Goal: Task Accomplishment & Management: Complete application form

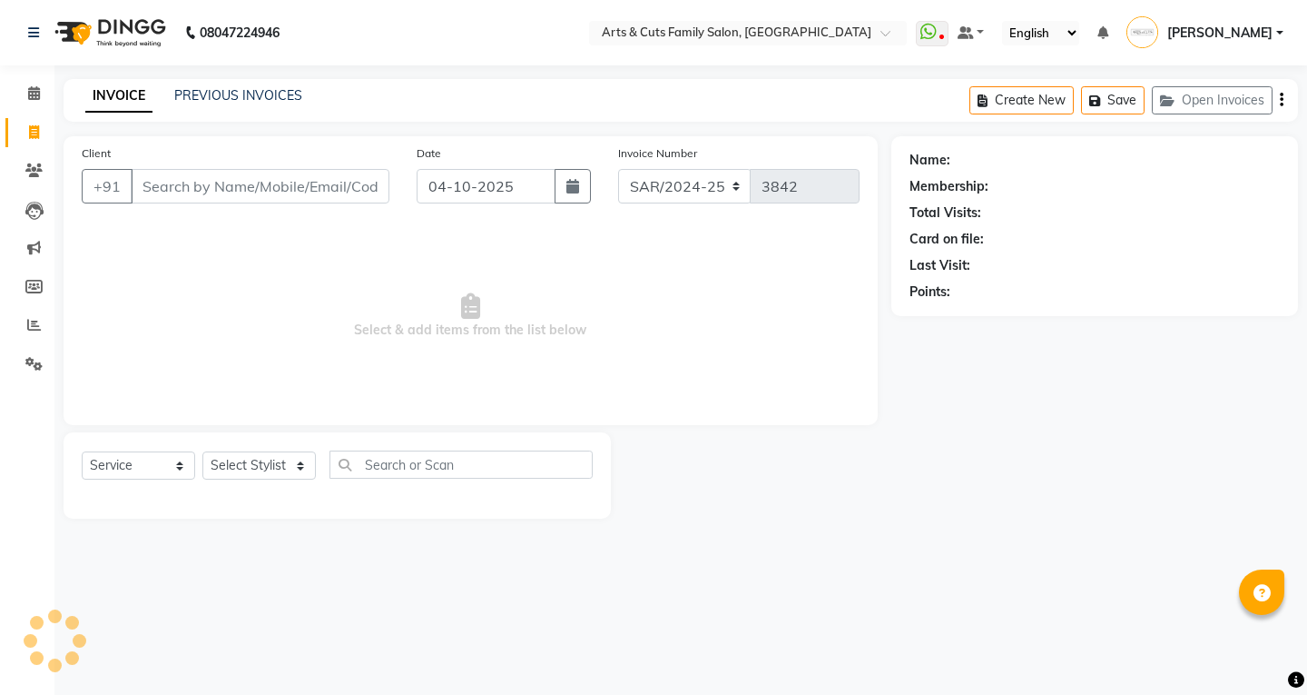
select select "service"
click at [281, 469] on select "Select Stylist [PERSON_NAME] Anji Ashwini [PERSON_NAME] Kishore [PERSON_NAME] […" at bounding box center [258, 465] width 113 height 28
select select "63866"
click at [202, 451] on select "Select Stylist [PERSON_NAME] Anji Ashwini [PERSON_NAME] Kishore [PERSON_NAME] […" at bounding box center [258, 465] width 113 height 28
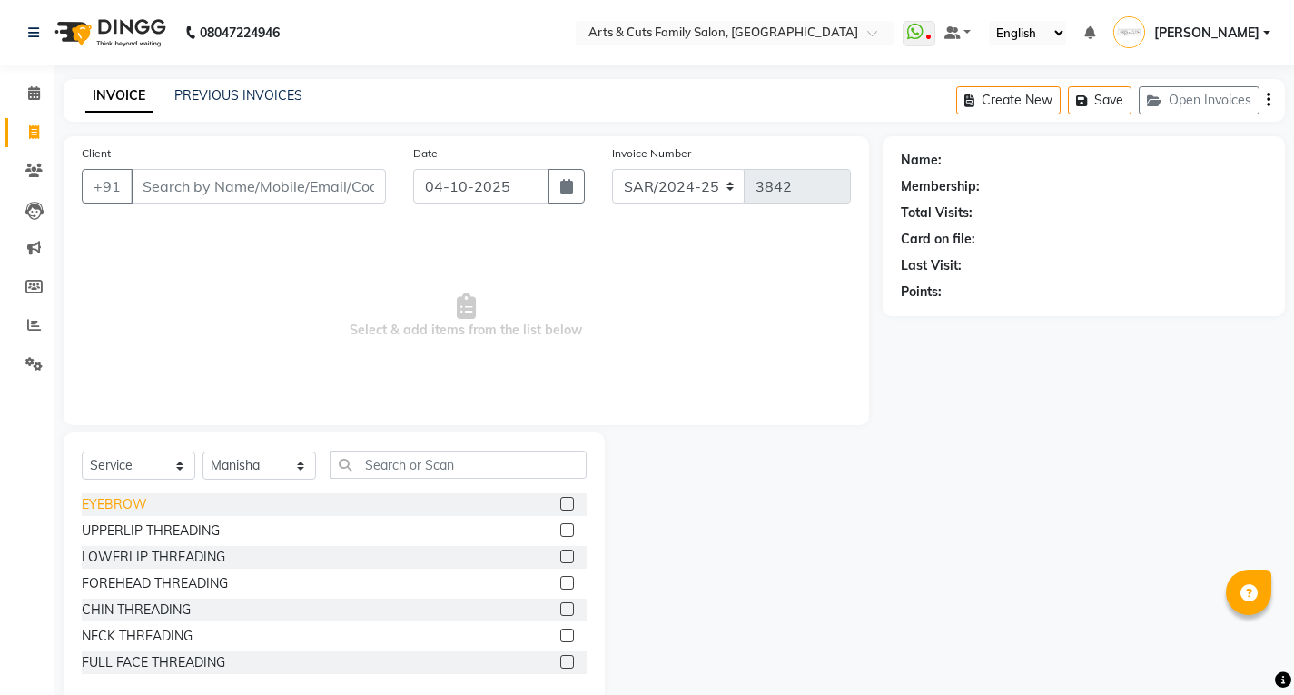
click at [126, 506] on div "EYEBROW" at bounding box center [114, 504] width 65 height 19
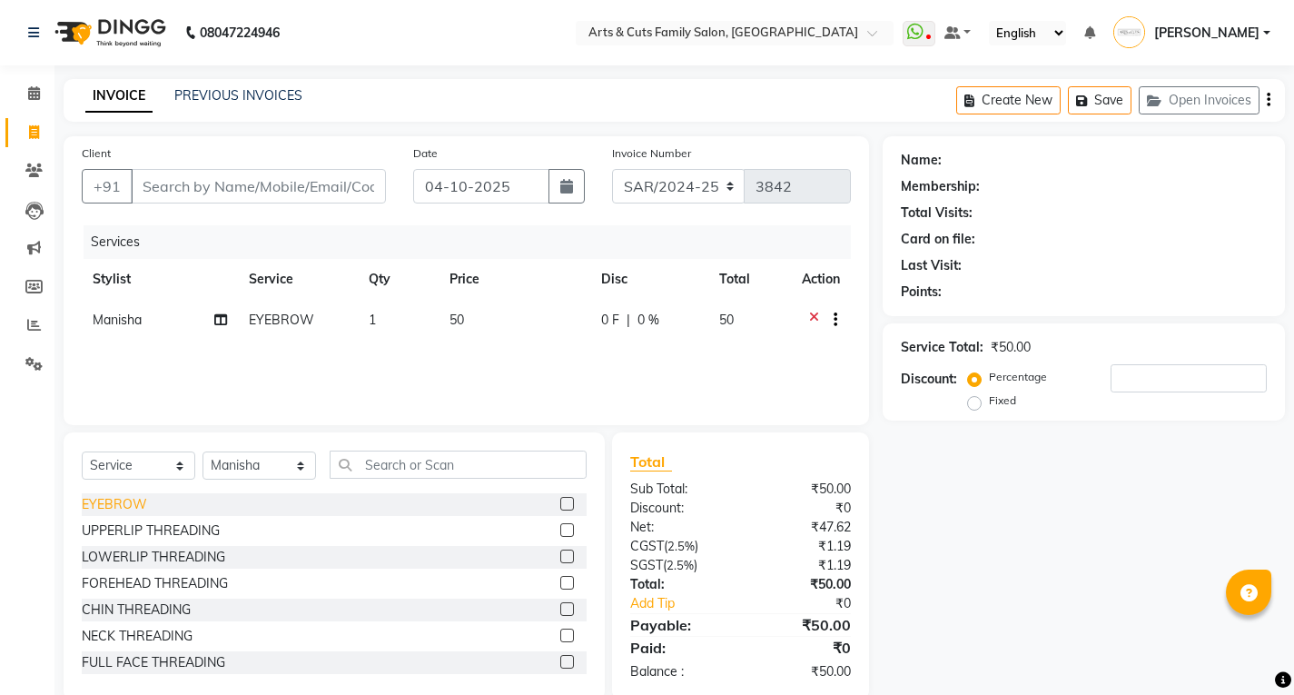
click at [126, 506] on div "EYEBROW" at bounding box center [114, 504] width 65 height 19
checkbox input "false"
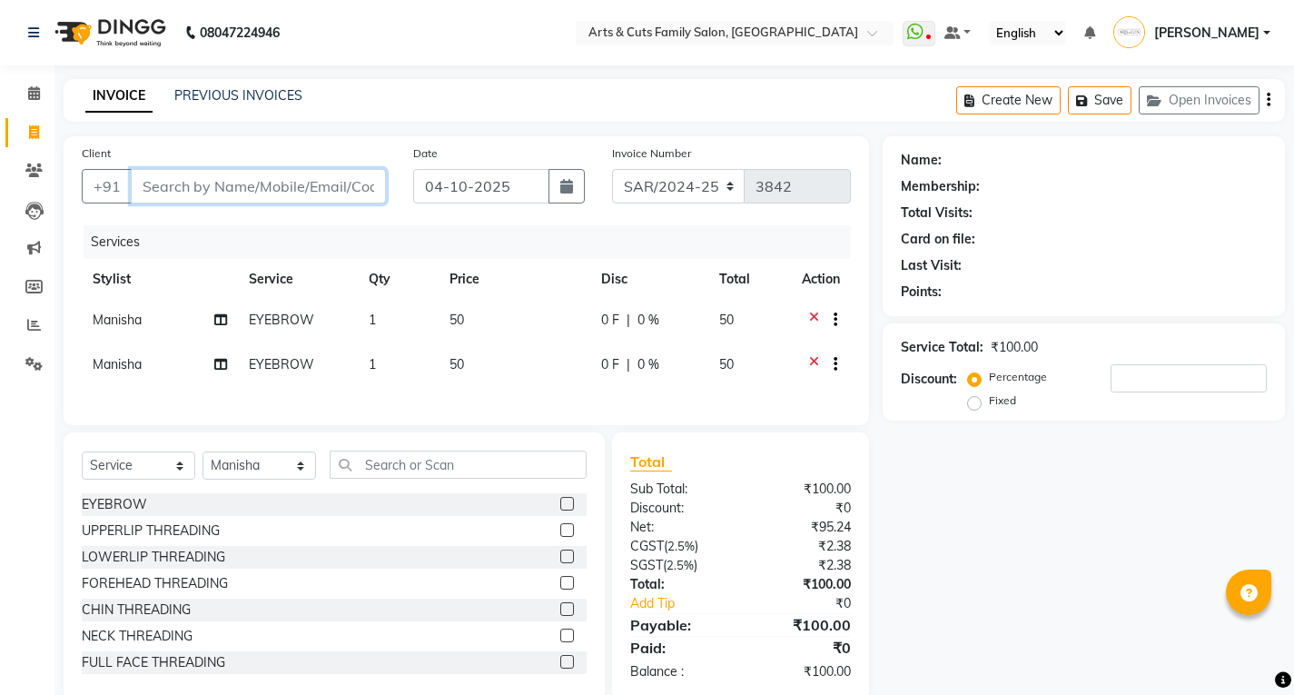
click at [271, 192] on input "Client" at bounding box center [258, 186] width 255 height 35
click at [281, 185] on input "Client" at bounding box center [258, 186] width 255 height 35
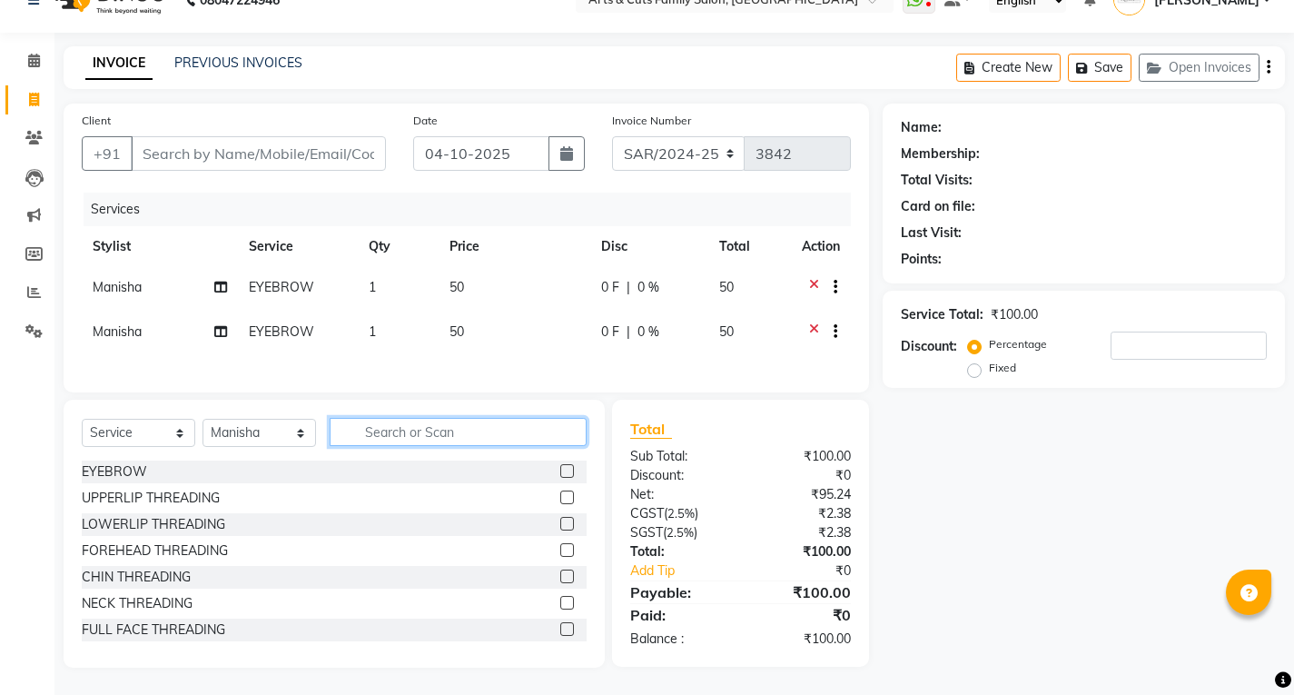
click at [374, 437] on input "text" at bounding box center [458, 432] width 257 height 28
click at [235, 437] on select "Select Stylist [PERSON_NAME] Anji Ashwini [PERSON_NAME] Kishore [PERSON_NAME] […" at bounding box center [258, 433] width 113 height 28
select select "66025"
click at [202, 419] on select "Select Stylist [PERSON_NAME] Anji Ashwini [PERSON_NAME] Kishore [PERSON_NAME] […" at bounding box center [258, 433] width 113 height 28
click at [392, 432] on input "text" at bounding box center [458, 432] width 257 height 28
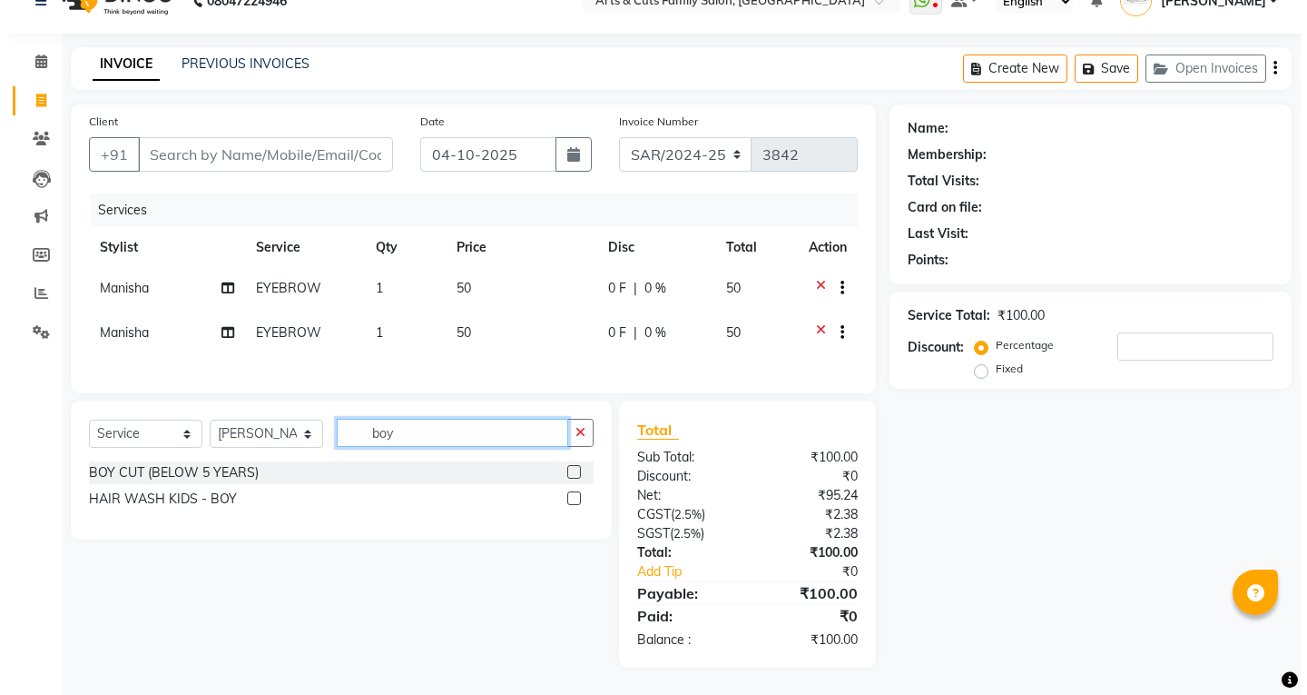
scroll to position [42, 0]
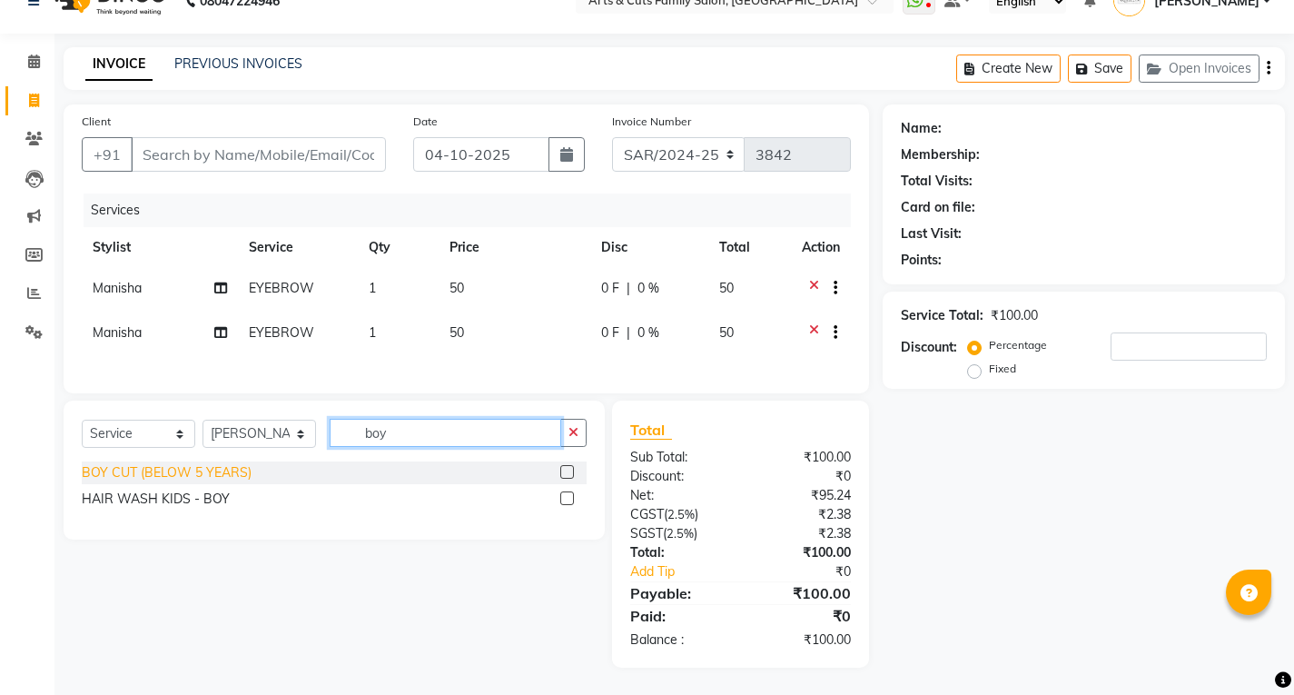
type input "boy"
click at [166, 478] on div "BOY CUT (BELOW 5 YEARS)" at bounding box center [167, 472] width 170 height 19
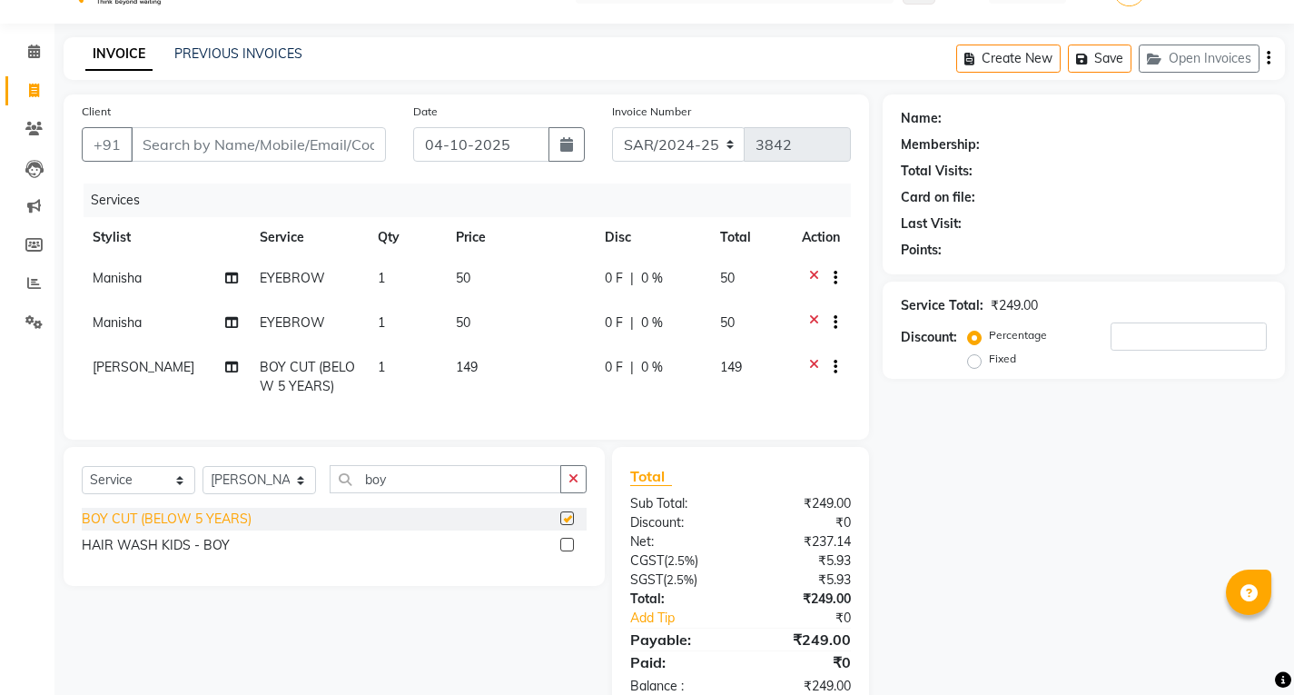
checkbox input "false"
click at [332, 144] on input "Client" at bounding box center [258, 144] width 255 height 35
type input "7"
type input "0"
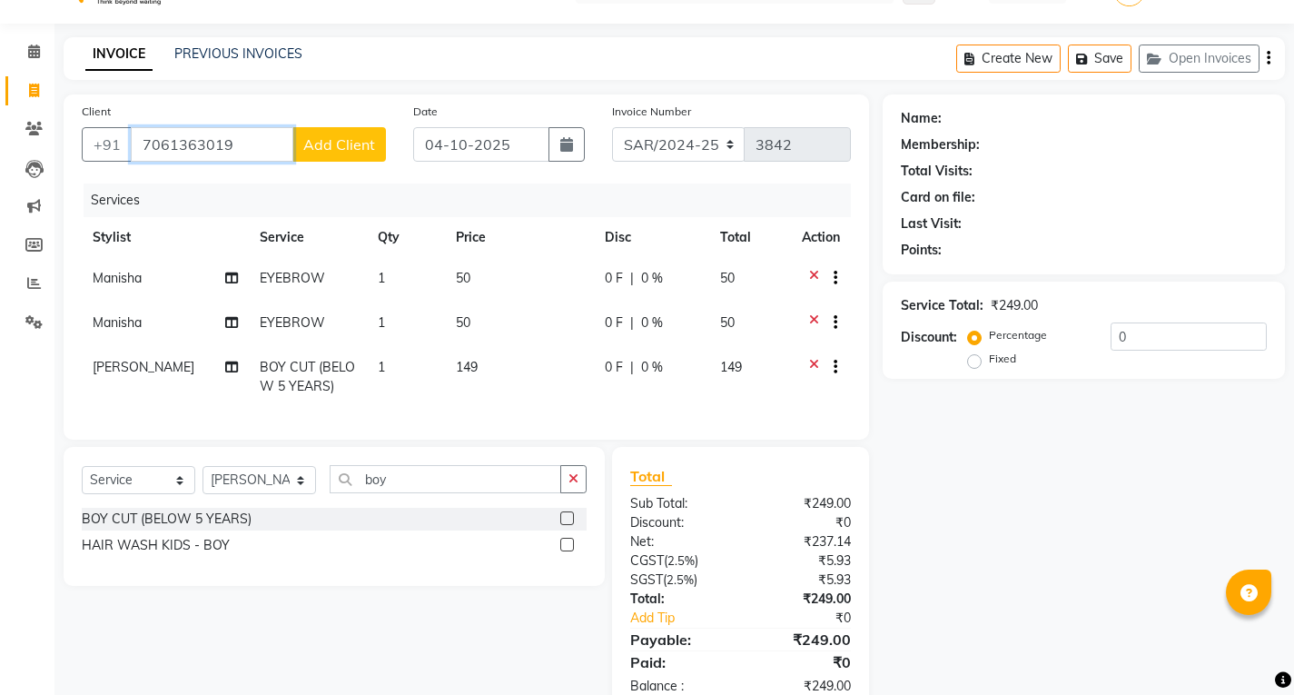
click at [252, 150] on input "7061363019" at bounding box center [212, 144] width 163 height 35
click at [257, 143] on input "7061363019" at bounding box center [212, 144] width 163 height 35
type input "7061363019"
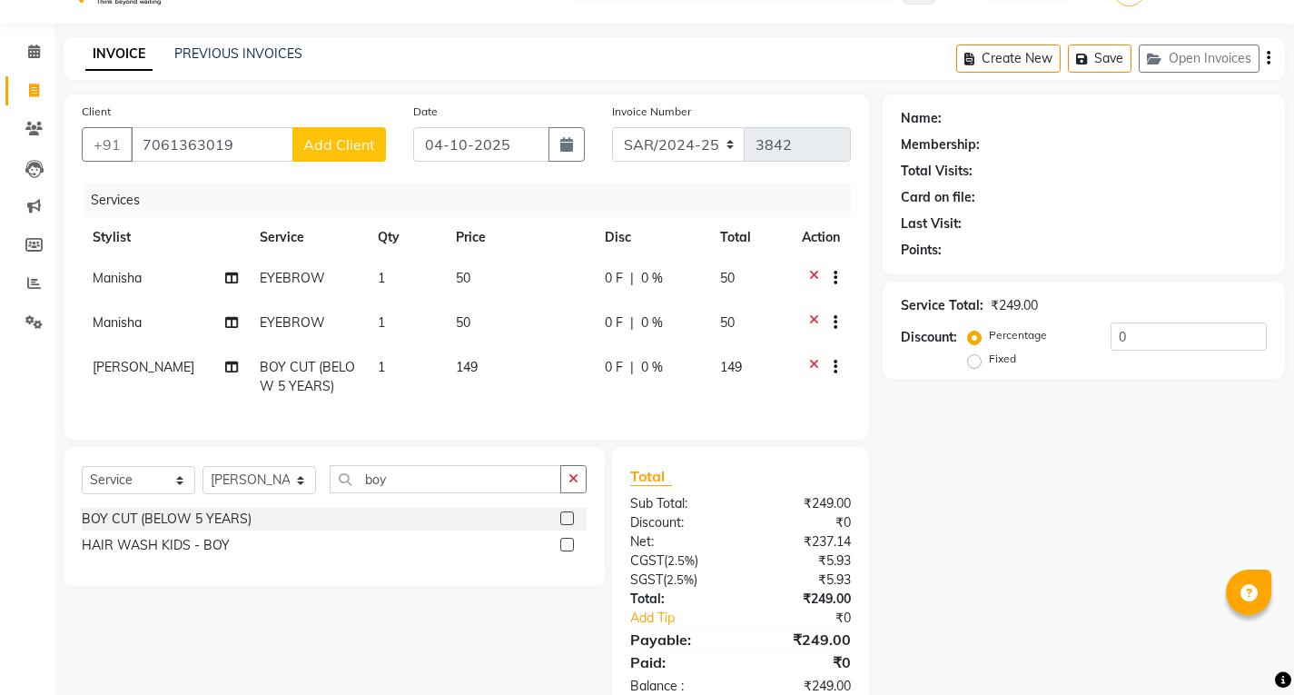
click at [317, 147] on span "Add Client" at bounding box center [339, 144] width 72 height 18
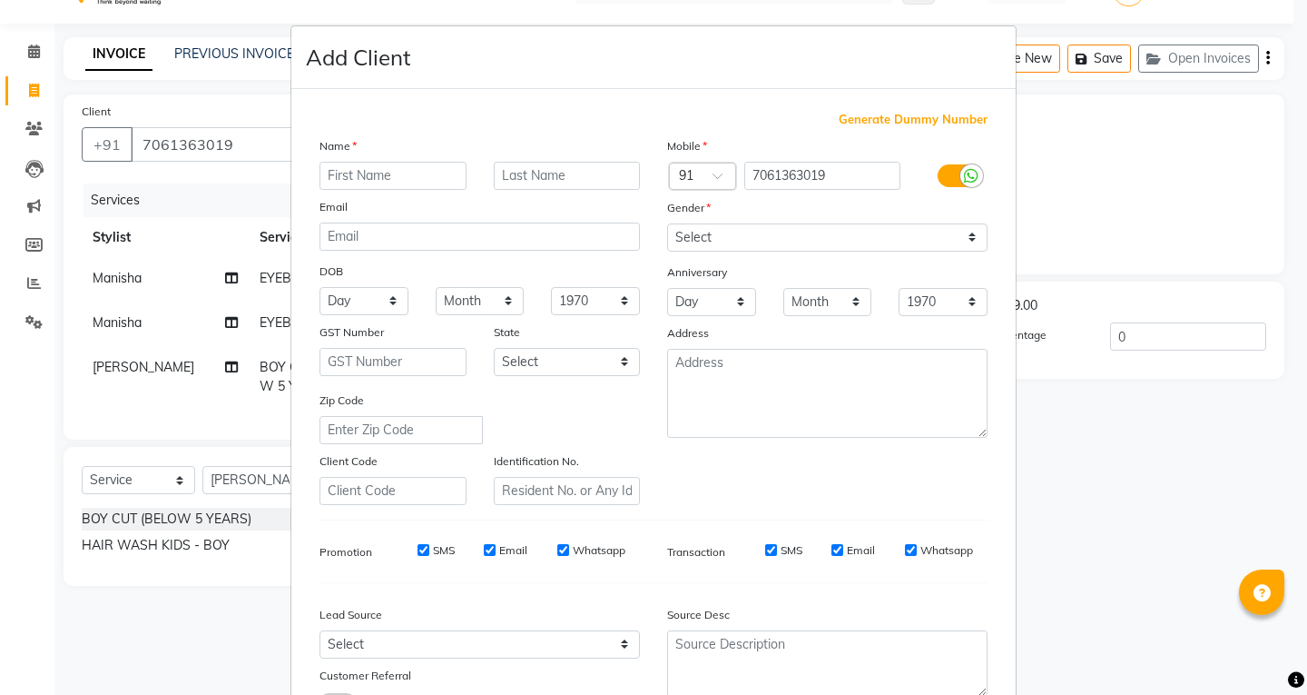
click at [252, 140] on ngb-modal-window "Add Client Generate Dummy Number Name Email DOB Day 01 02 03 04 05 06 07 08 09 …" at bounding box center [653, 347] width 1307 height 695
click at [244, 139] on ngb-modal-window "Add Client Generate Dummy Number Name Email DOB Day 01 02 03 04 05 06 07 08 09 …" at bounding box center [653, 347] width 1307 height 695
click at [1177, 457] on ngb-modal-window "Add Client Generate Dummy Number Name Email DOB Day 01 02 03 04 05 06 07 08 09 …" at bounding box center [653, 347] width 1307 height 695
click at [1076, 204] on ngb-modal-window "Add Client Generate Dummy Number Name Email DOB Day 01 02 03 04 05 06 07 08 09 …" at bounding box center [653, 347] width 1307 height 695
click at [234, 135] on ngb-modal-window "Add Client Generate Dummy Number Name Email DOB Day 01 02 03 04 05 06 07 08 09 …" at bounding box center [653, 347] width 1307 height 695
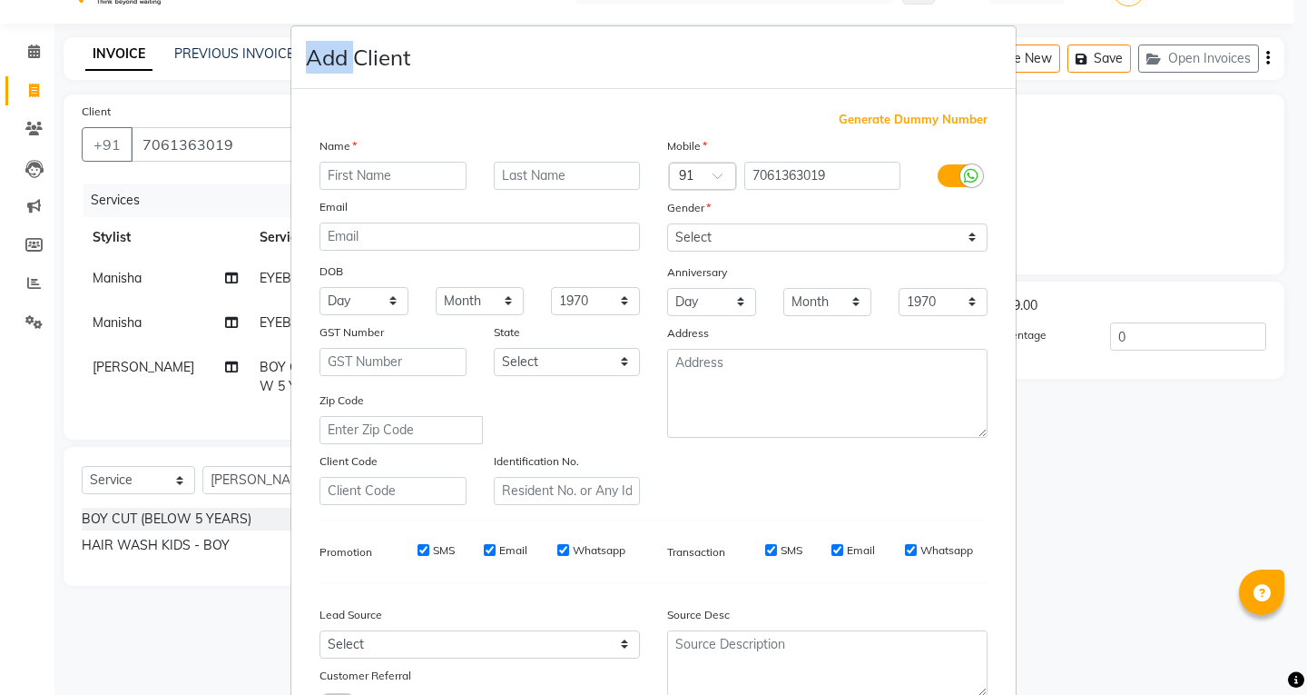
click at [234, 135] on ngb-modal-window "Add Client Generate Dummy Number Name Email DOB Day 01 02 03 04 05 06 07 08 09 …" at bounding box center [653, 347] width 1307 height 695
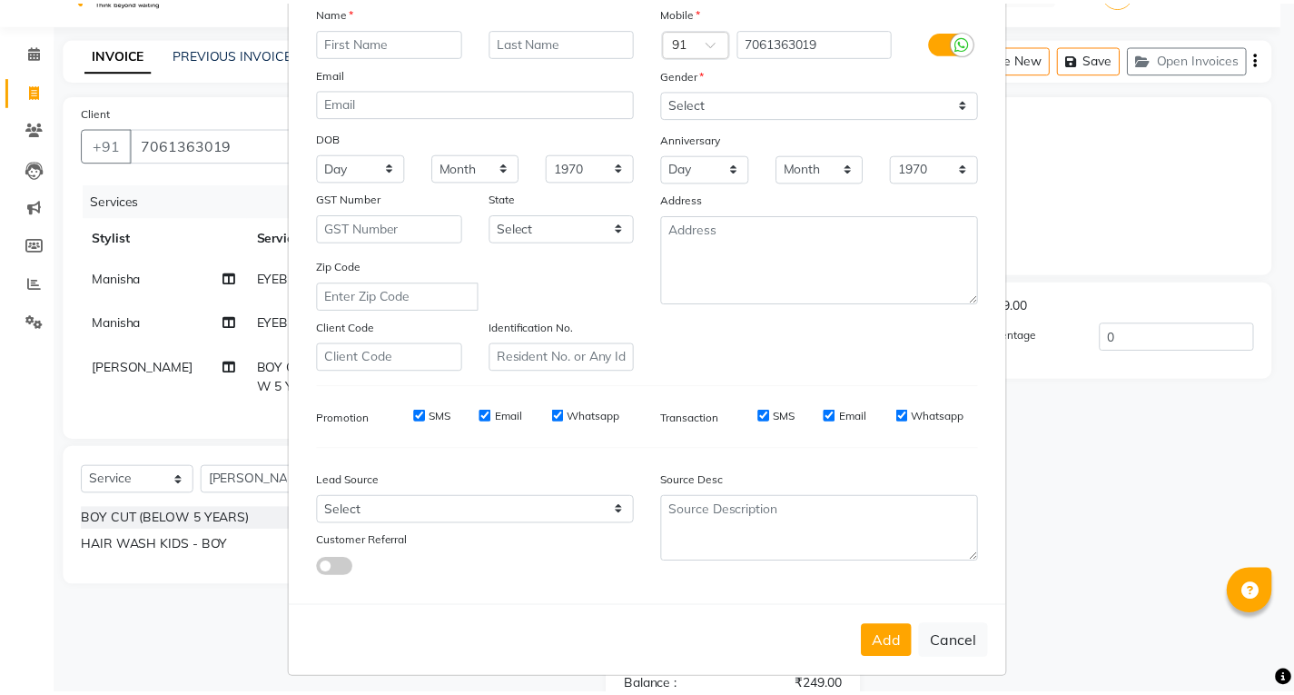
scroll to position [143, 0]
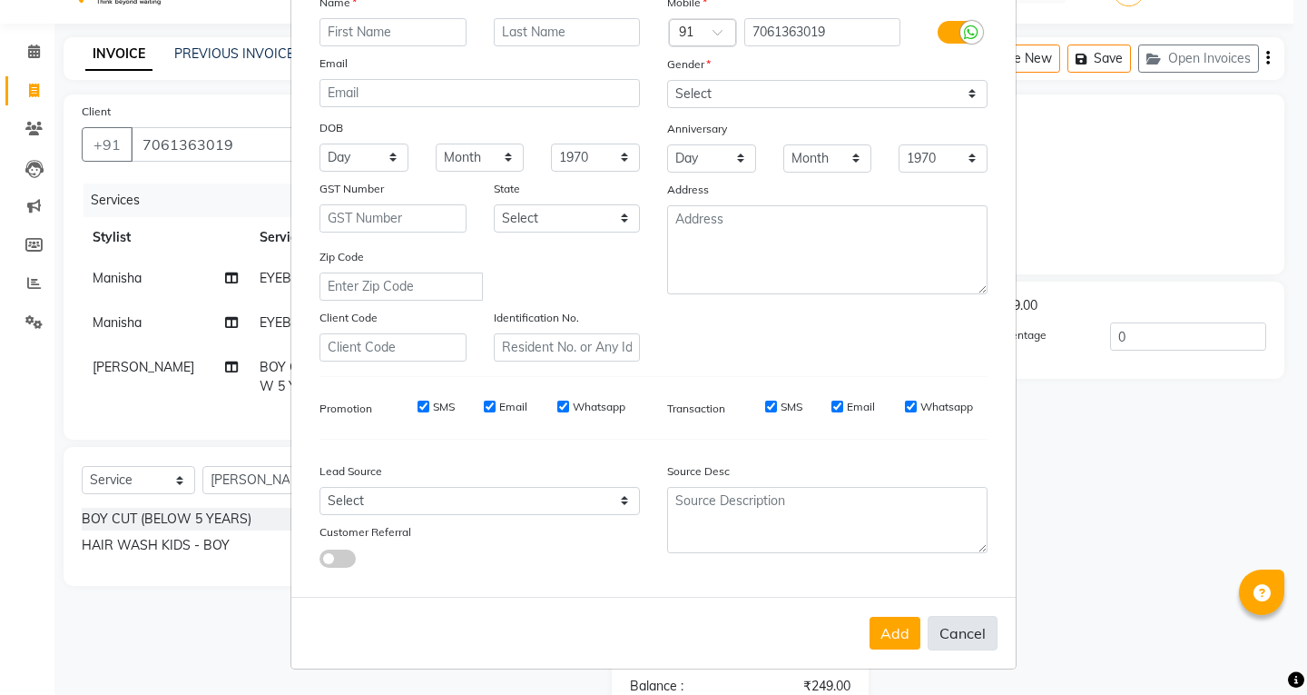
click at [966, 619] on button "Cancel" at bounding box center [963, 633] width 70 height 35
select select
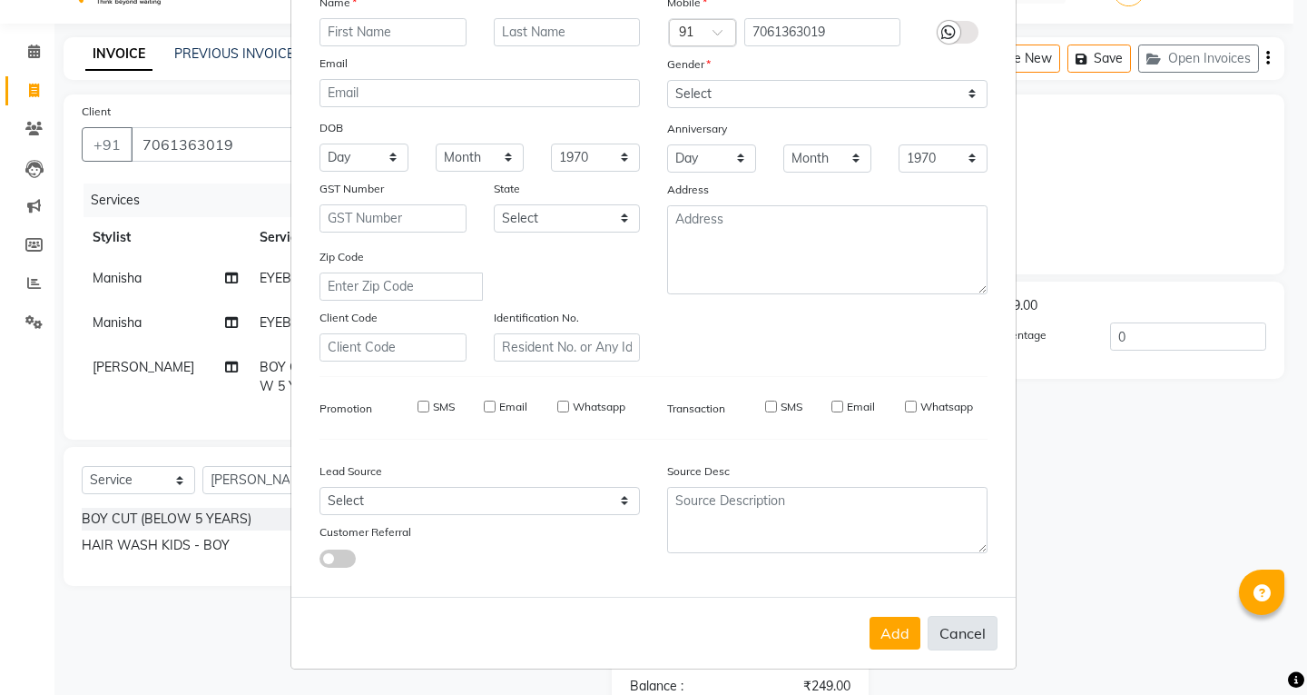
select select
checkbox input "false"
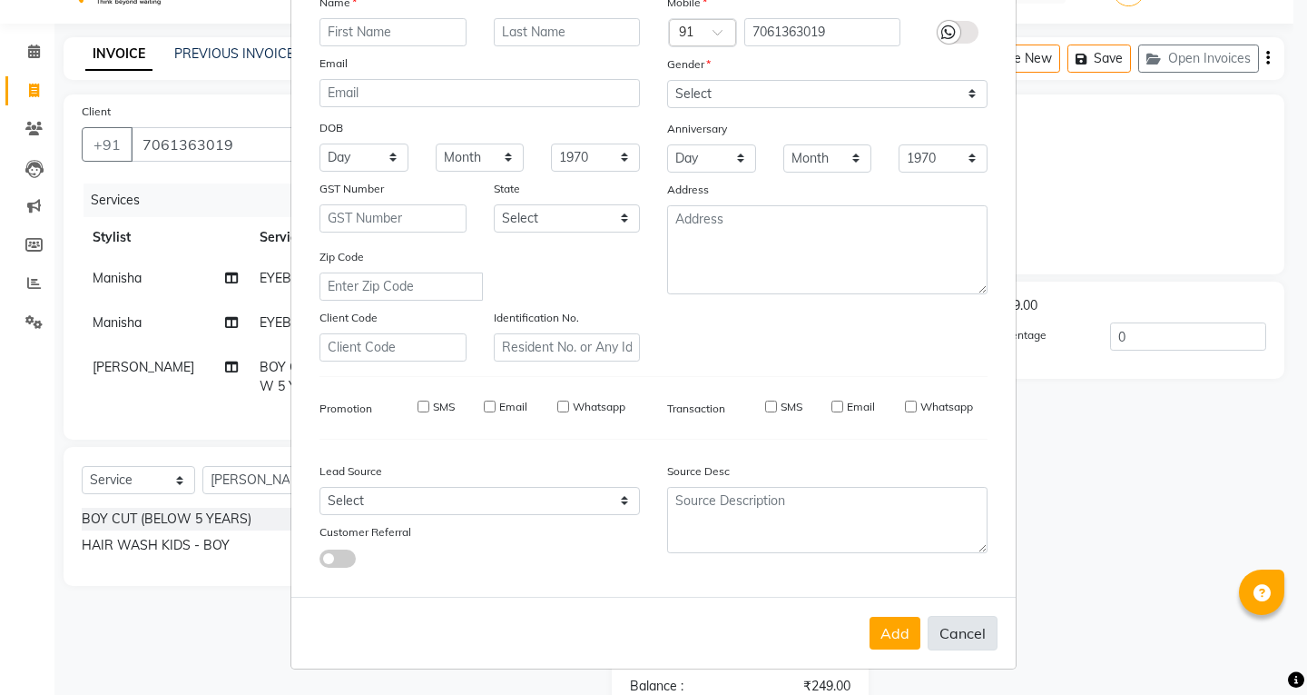
checkbox input "false"
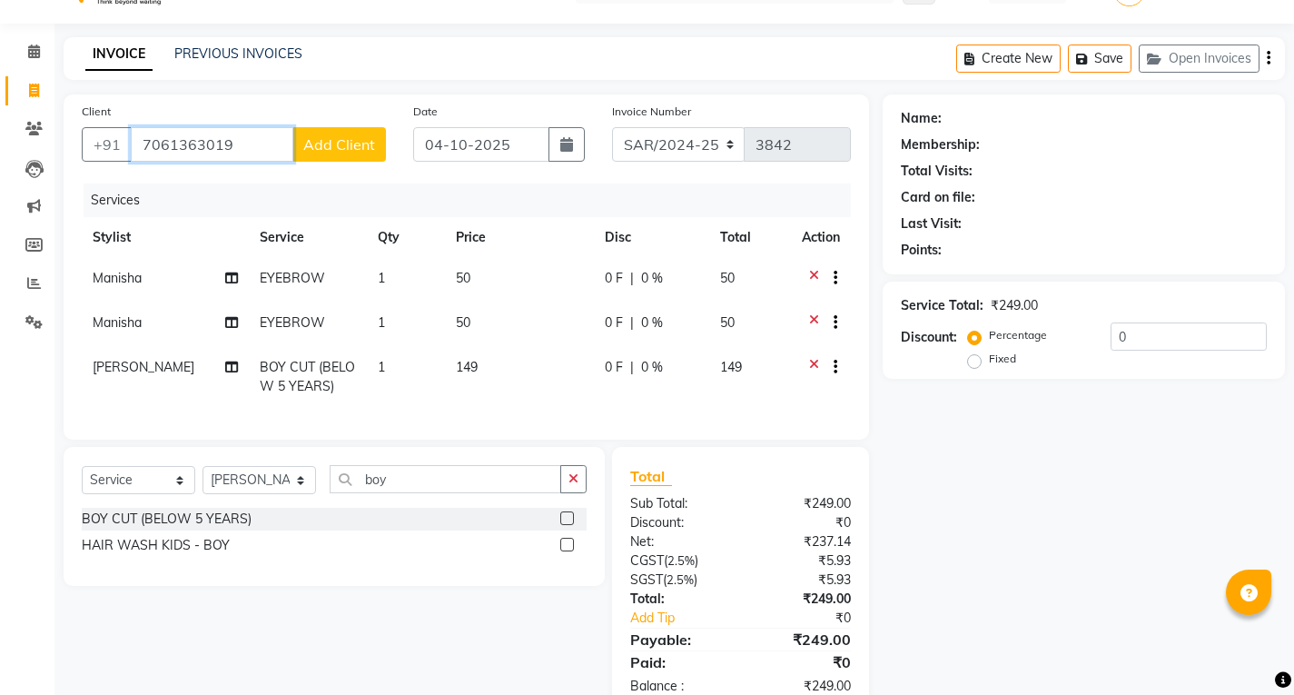
click at [246, 138] on input "7061363019" at bounding box center [212, 144] width 163 height 35
type input "7"
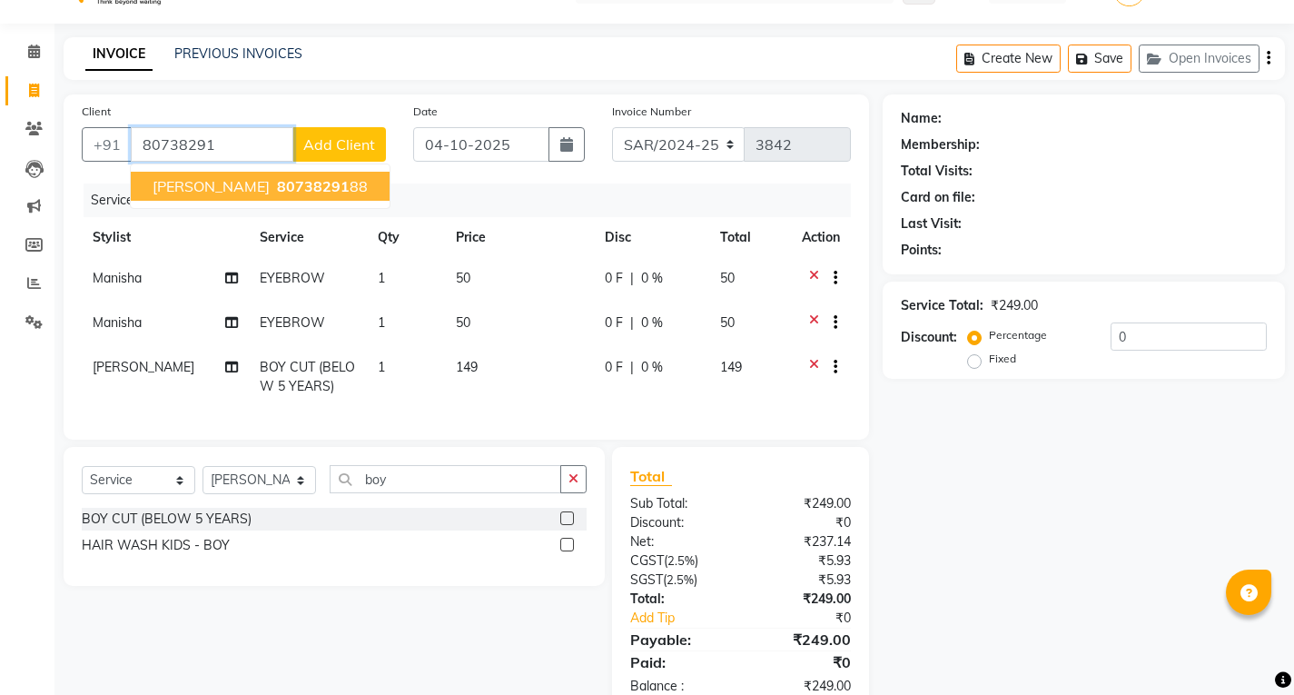
click at [277, 191] on span "80738291" at bounding box center [313, 186] width 73 height 18
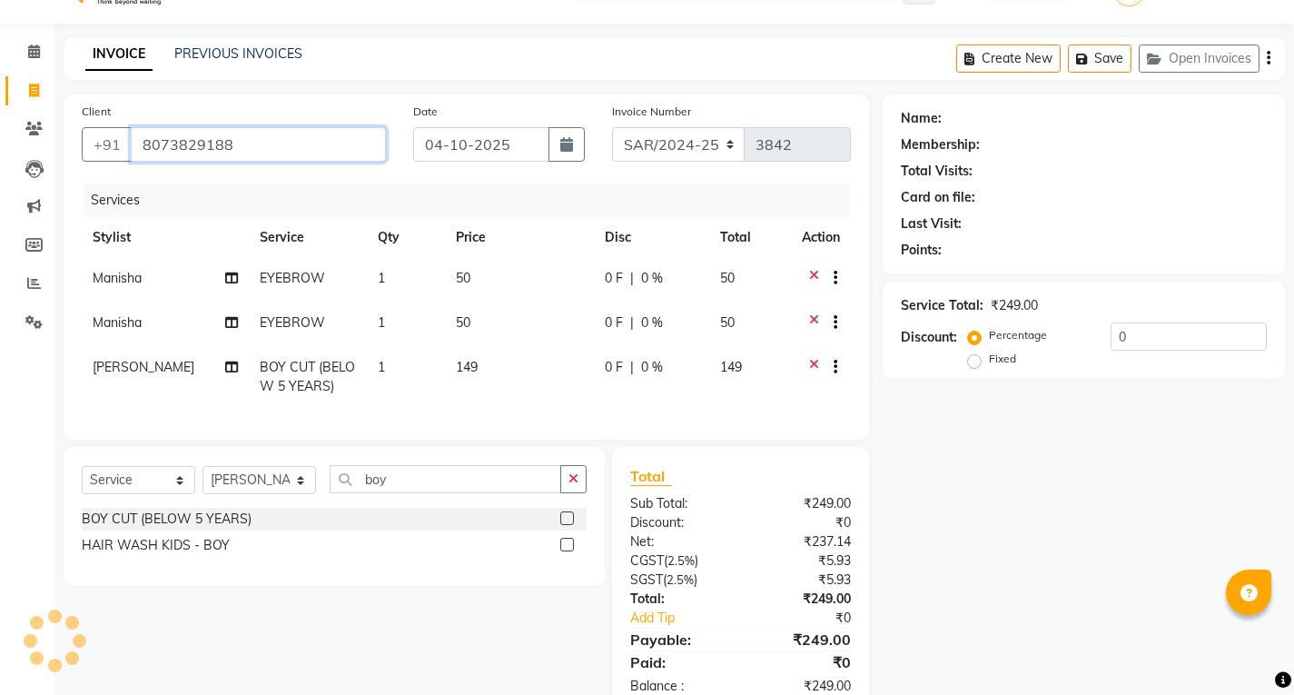
type input "8073829188"
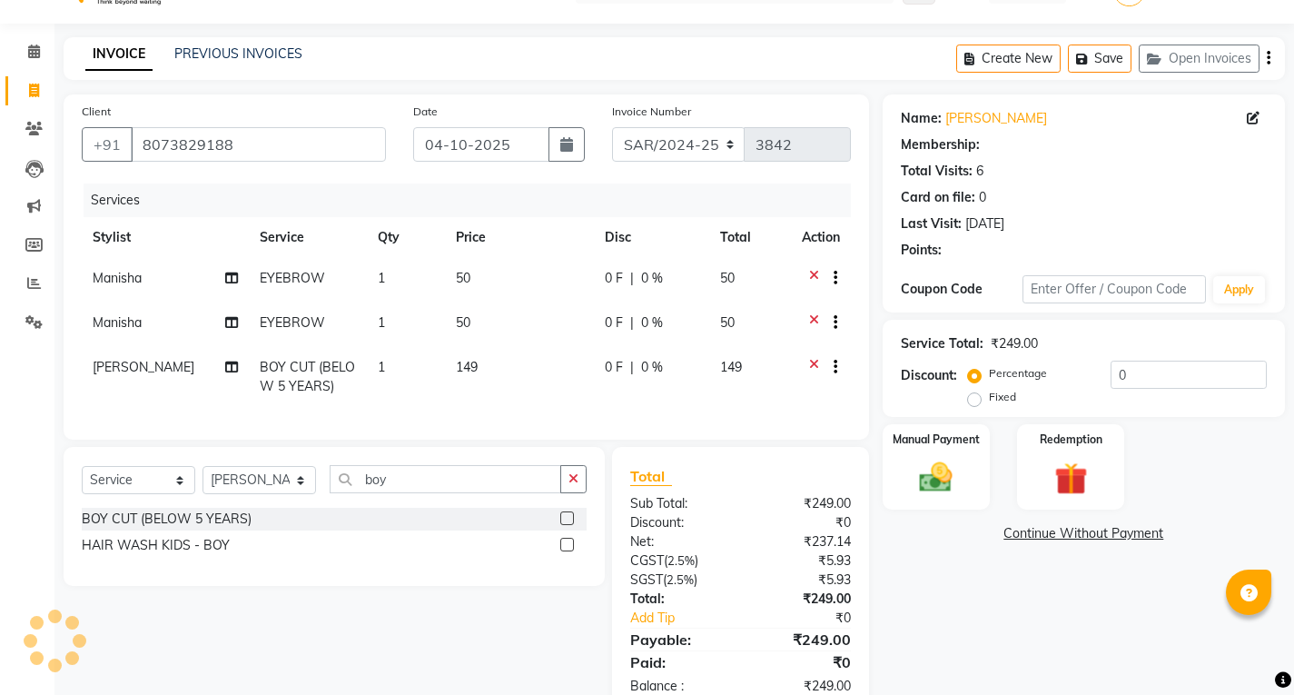
select select "1: Object"
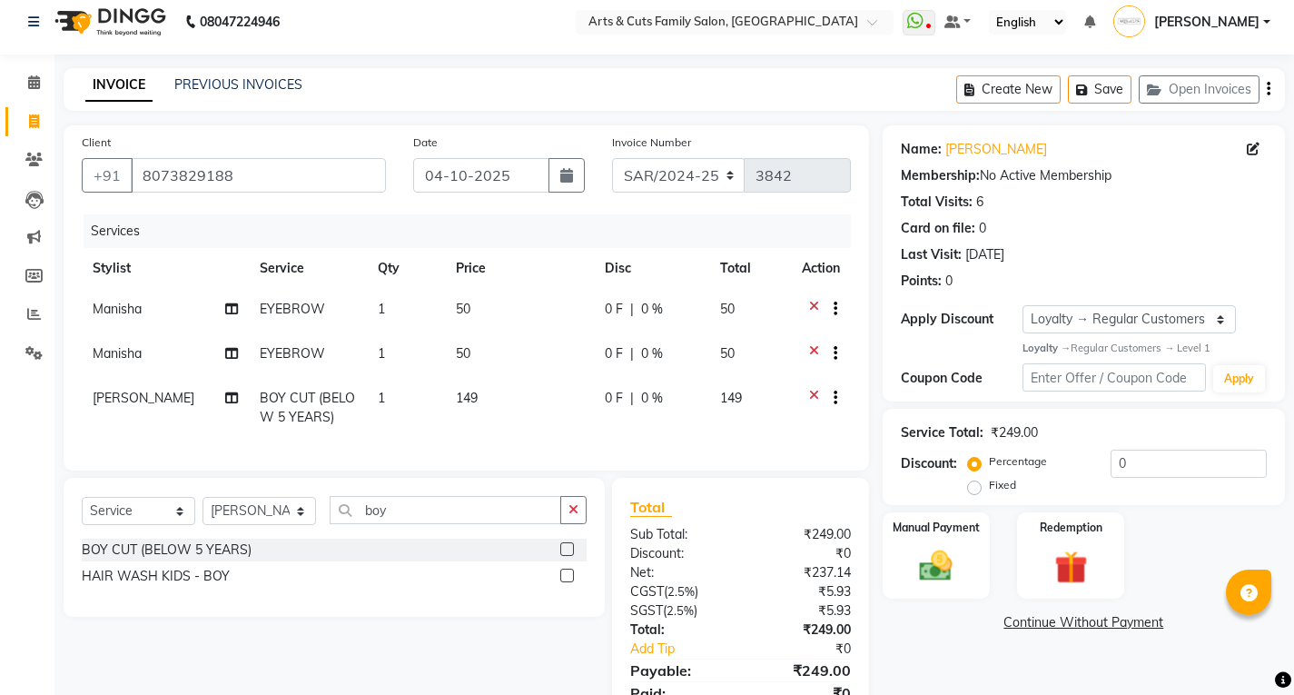
scroll to position [102, 0]
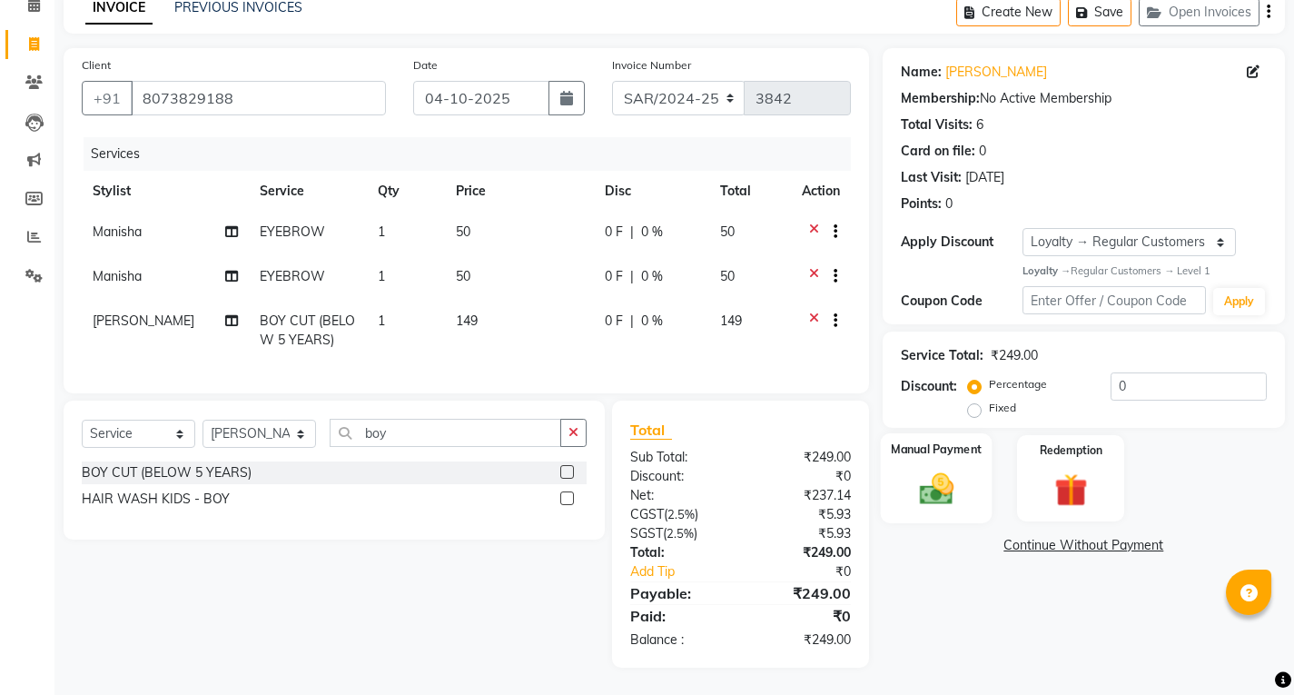
click at [931, 478] on img at bounding box center [935, 488] width 55 height 39
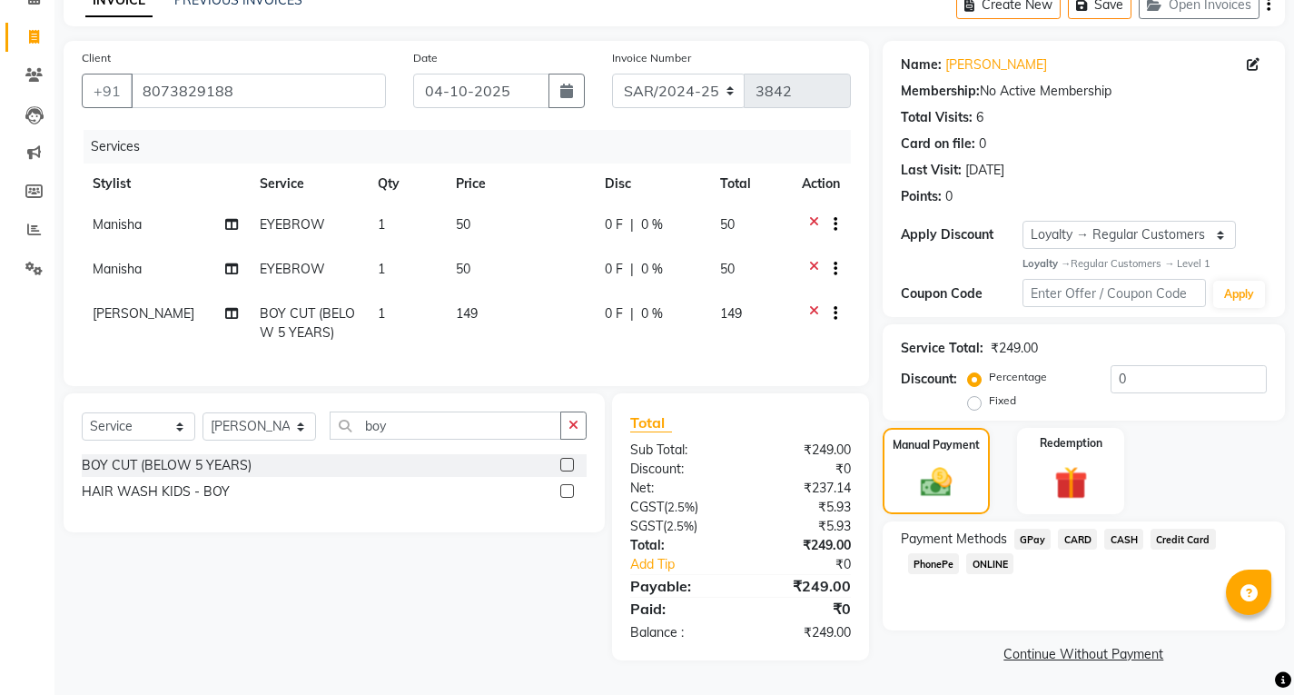
click at [1124, 535] on span "CASH" at bounding box center [1123, 538] width 39 height 21
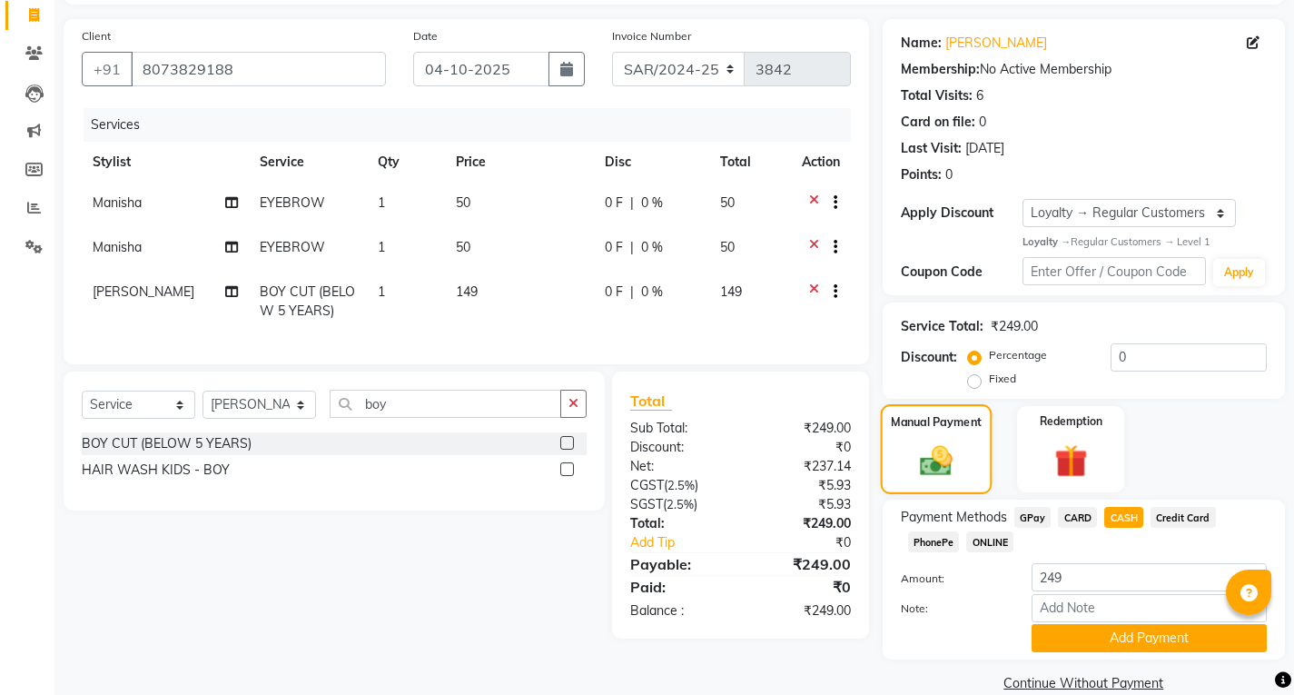
scroll to position [146, 0]
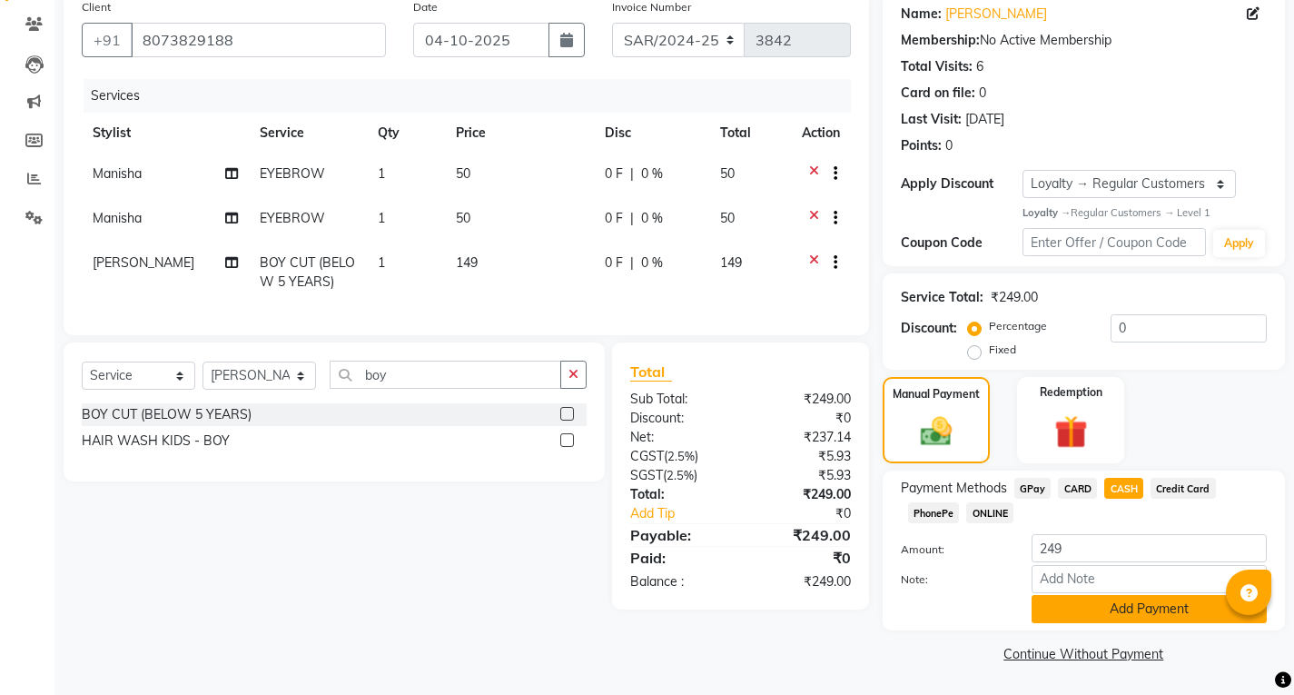
click at [1099, 605] on button "Add Payment" at bounding box center [1148, 609] width 235 height 28
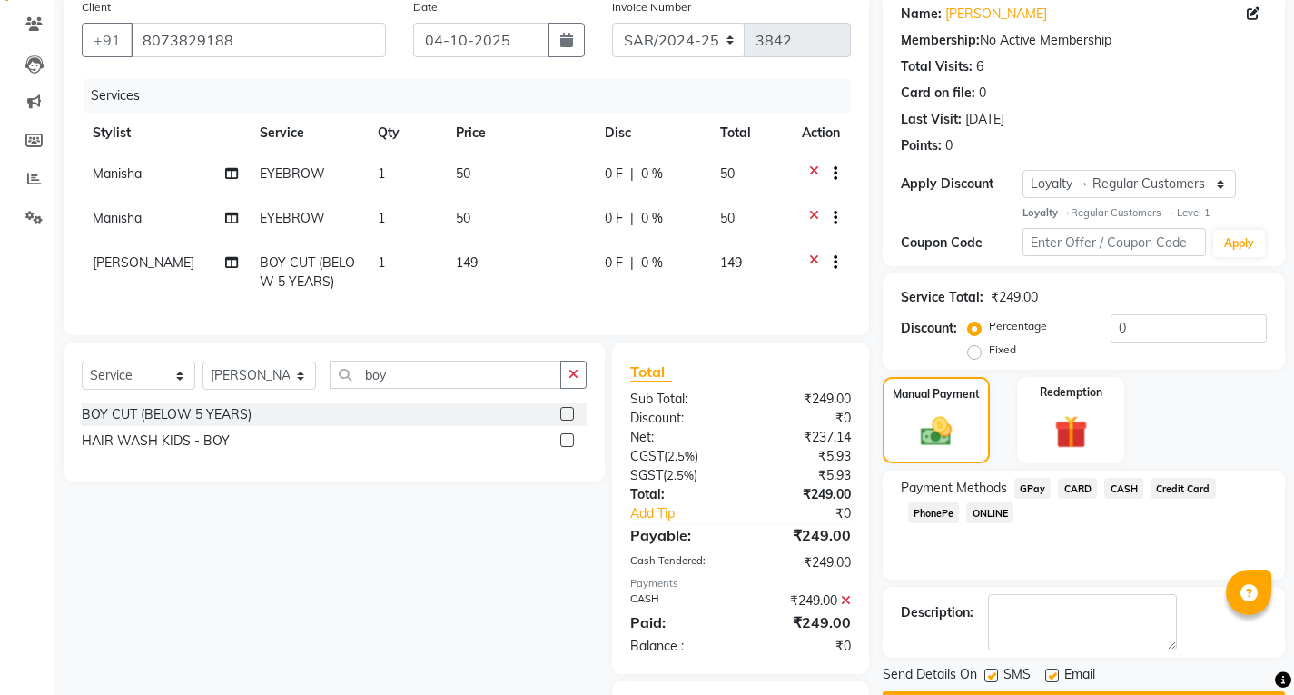
click at [1048, 677] on label at bounding box center [1052, 675] width 14 height 14
click at [1048, 677] on input "checkbox" at bounding box center [1051, 676] width 12 height 12
checkbox input "false"
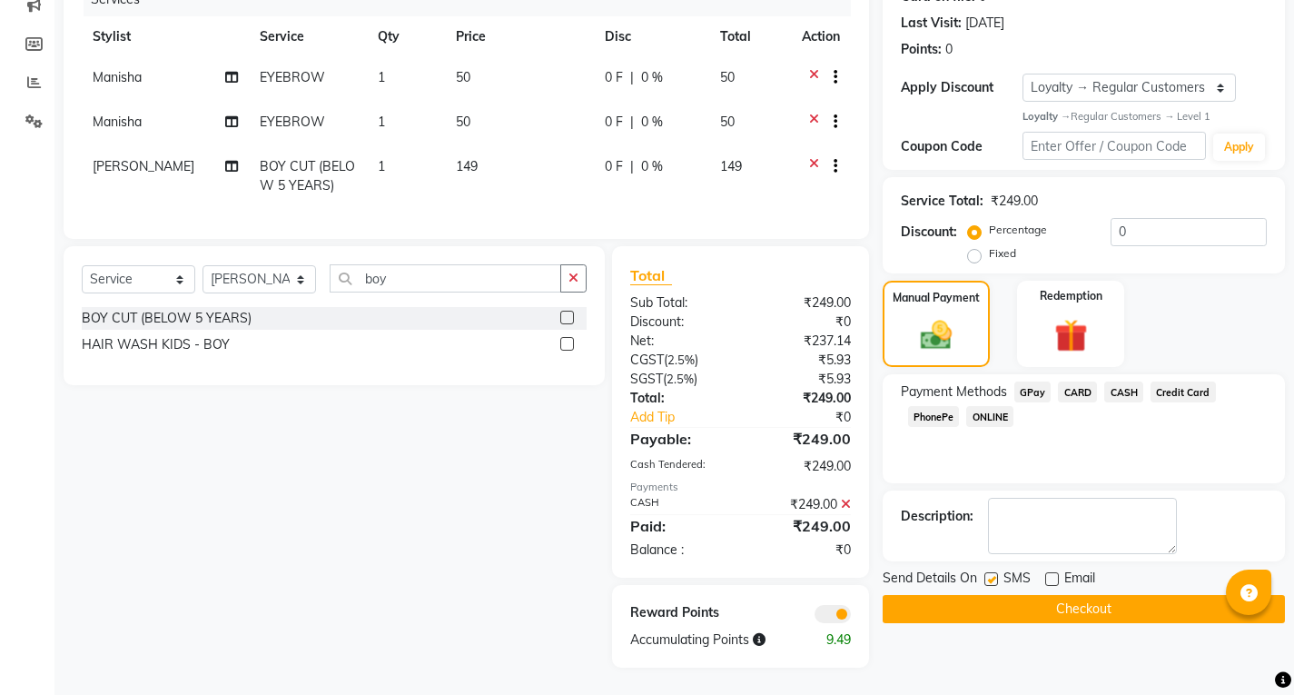
click at [1077, 599] on button "Checkout" at bounding box center [1084, 609] width 402 height 28
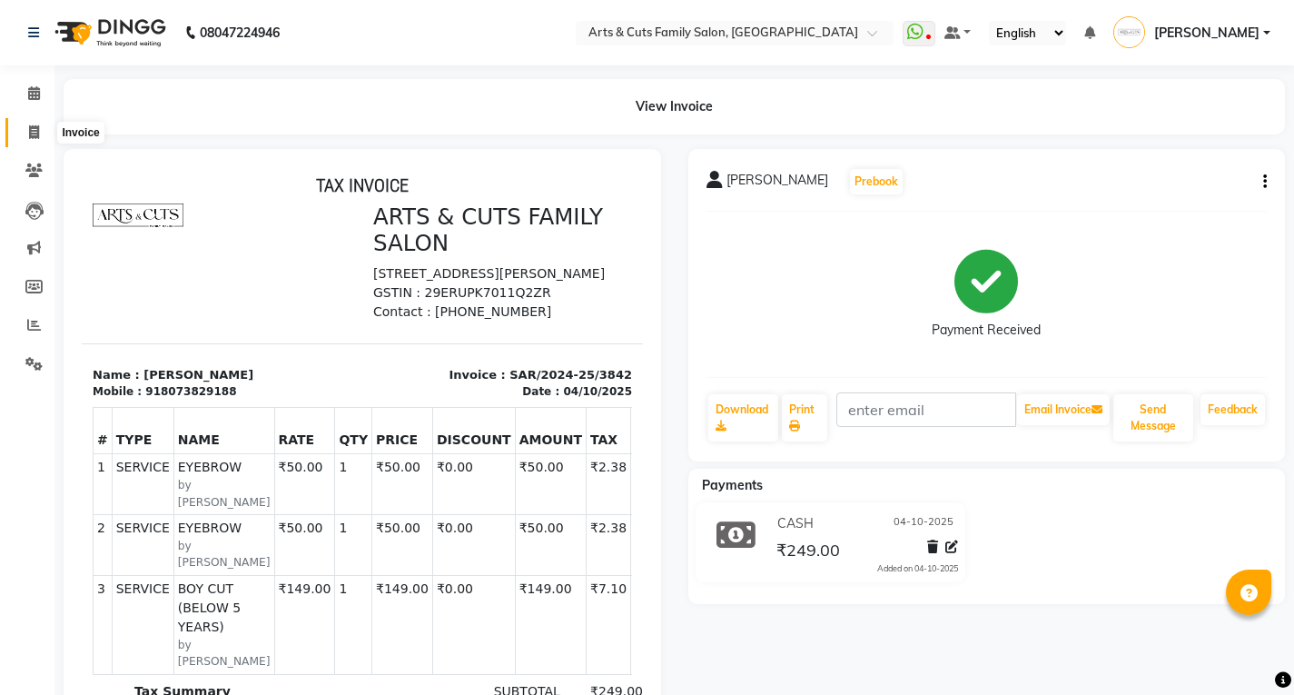
click at [44, 124] on span at bounding box center [34, 133] width 32 height 21
select select "service"
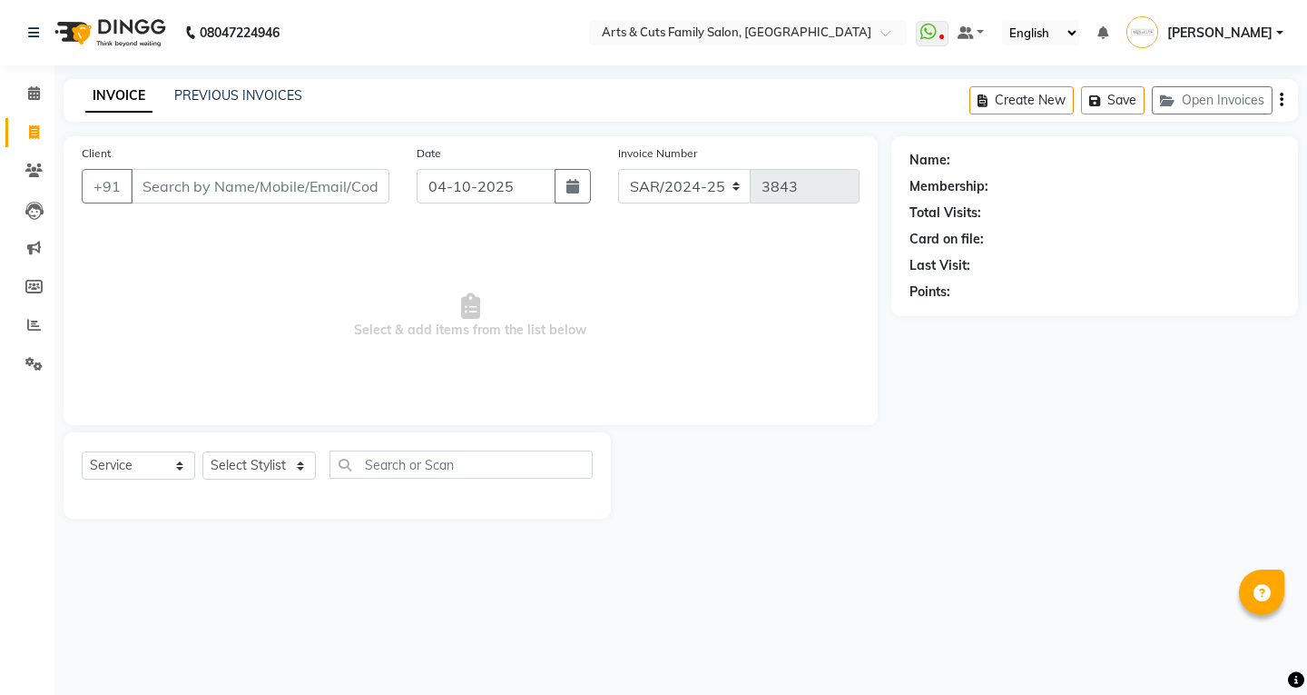
click at [212, 189] on input "Client" at bounding box center [260, 186] width 259 height 35
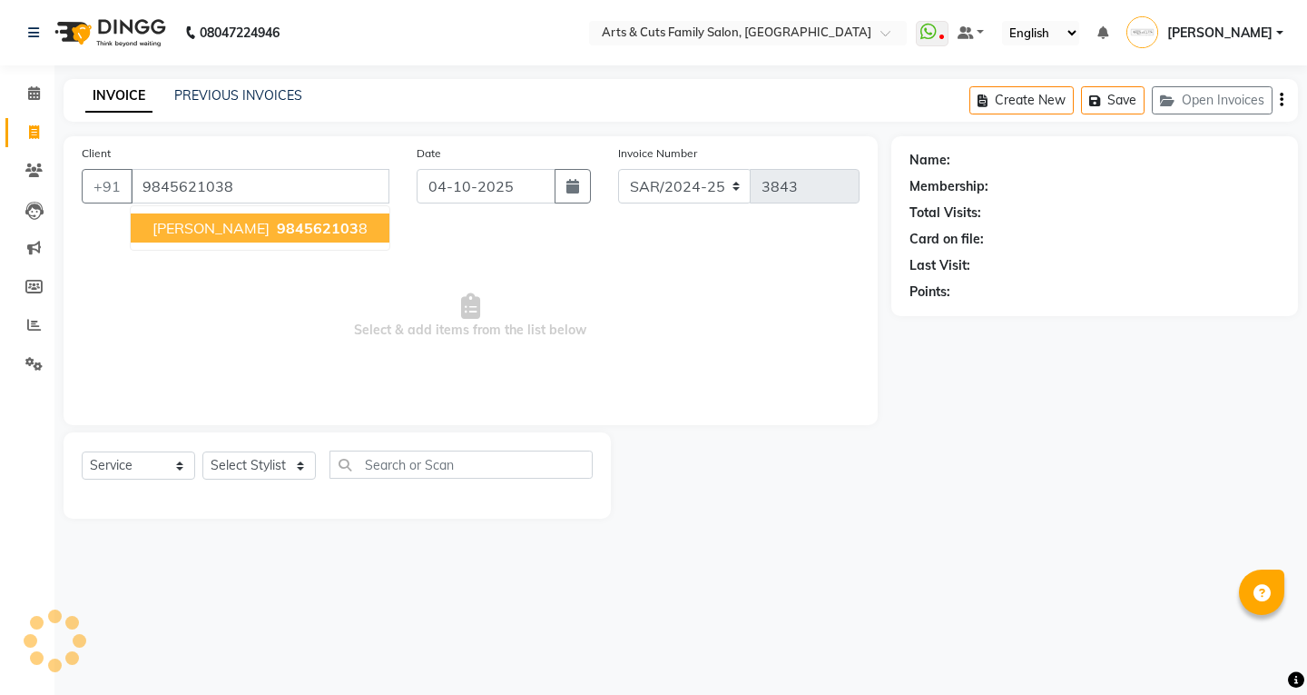
type input "9845621038"
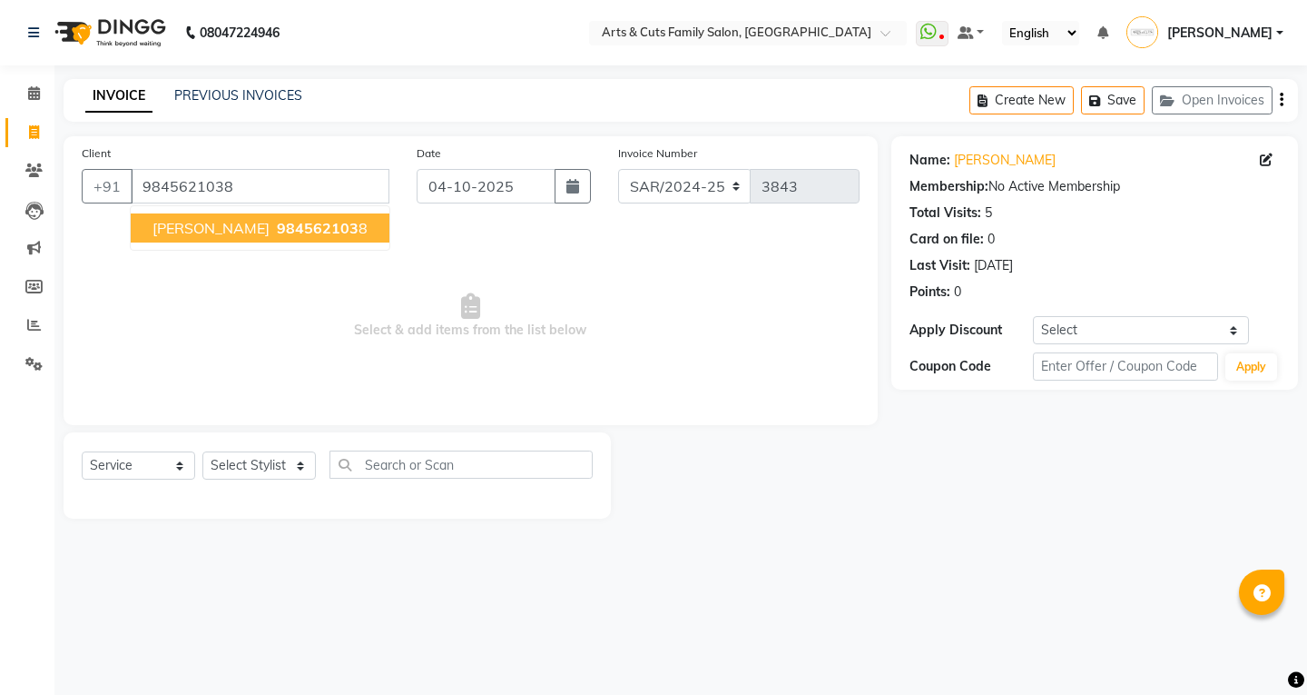
click at [273, 220] on ngb-highlight "984562103 8" at bounding box center [320, 228] width 94 height 18
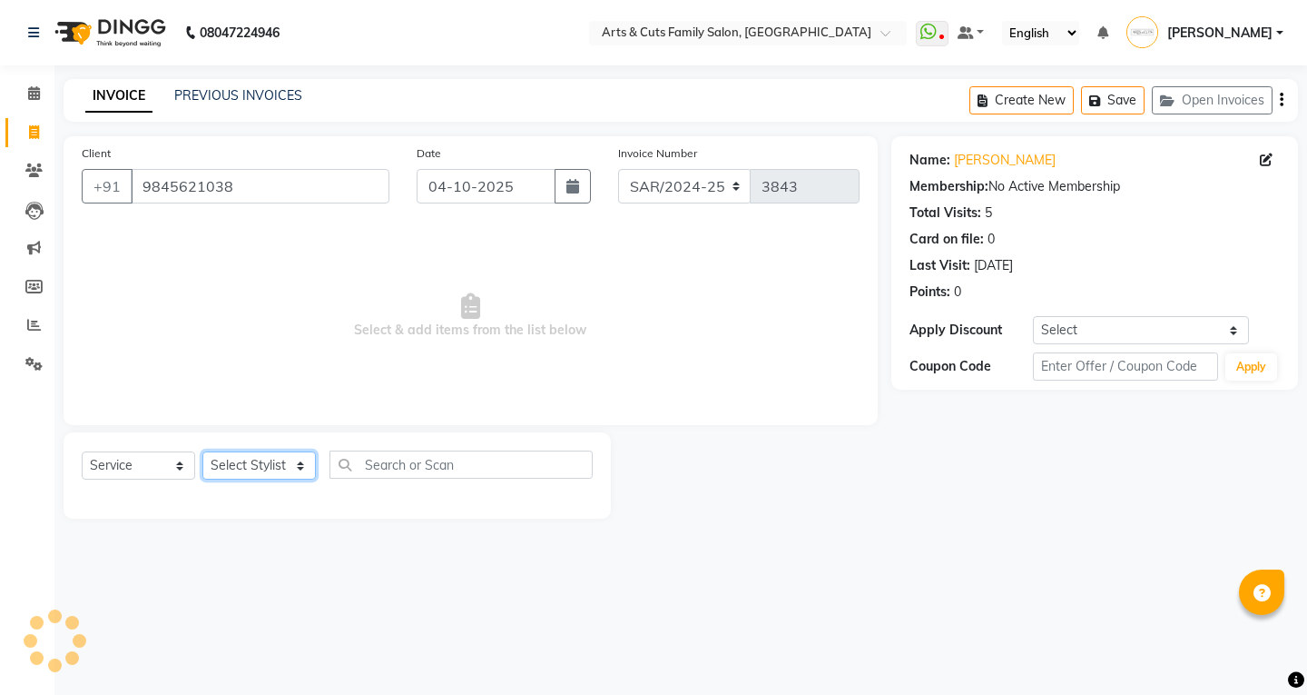
click at [226, 459] on select "Select Stylist [PERSON_NAME] Anji Ashwini [PERSON_NAME] Kishore [PERSON_NAME] […" at bounding box center [258, 465] width 113 height 28
select select "84494"
click at [202, 451] on select "Select Stylist [PERSON_NAME] Anji Ashwini [PERSON_NAME] Kishore [PERSON_NAME] […" at bounding box center [258, 465] width 113 height 28
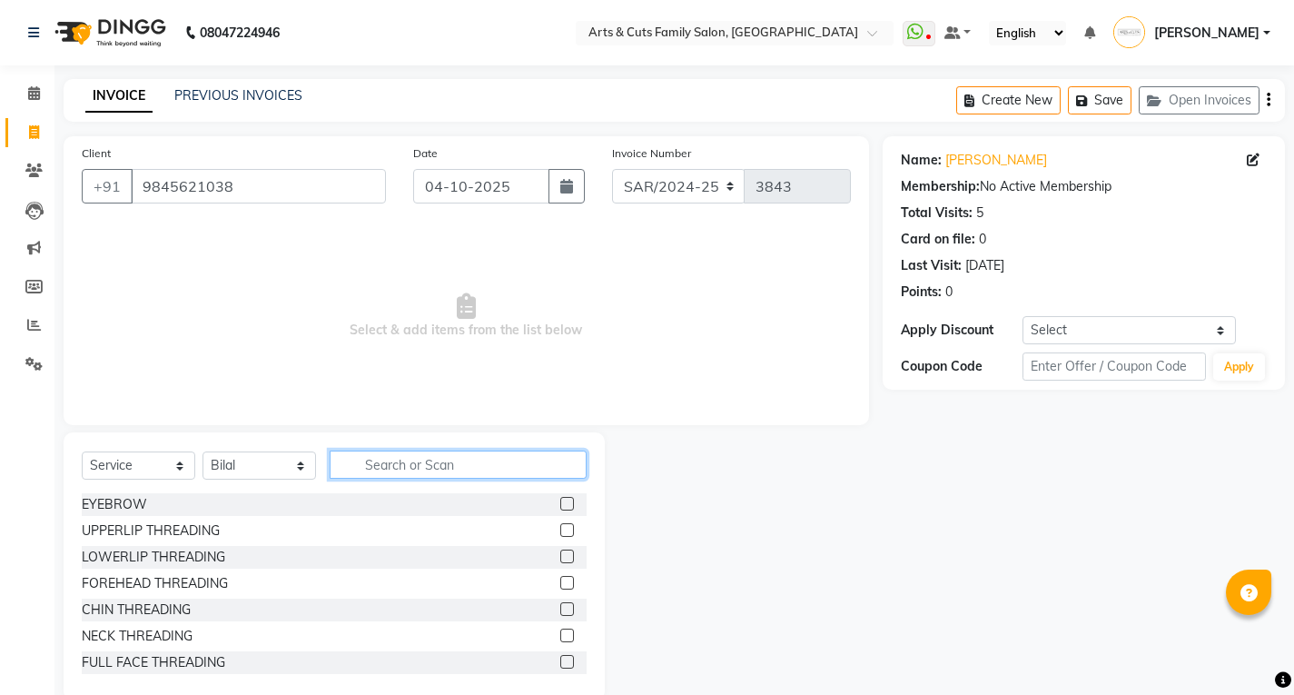
click at [380, 463] on input "text" at bounding box center [458, 464] width 257 height 28
type input "hair"
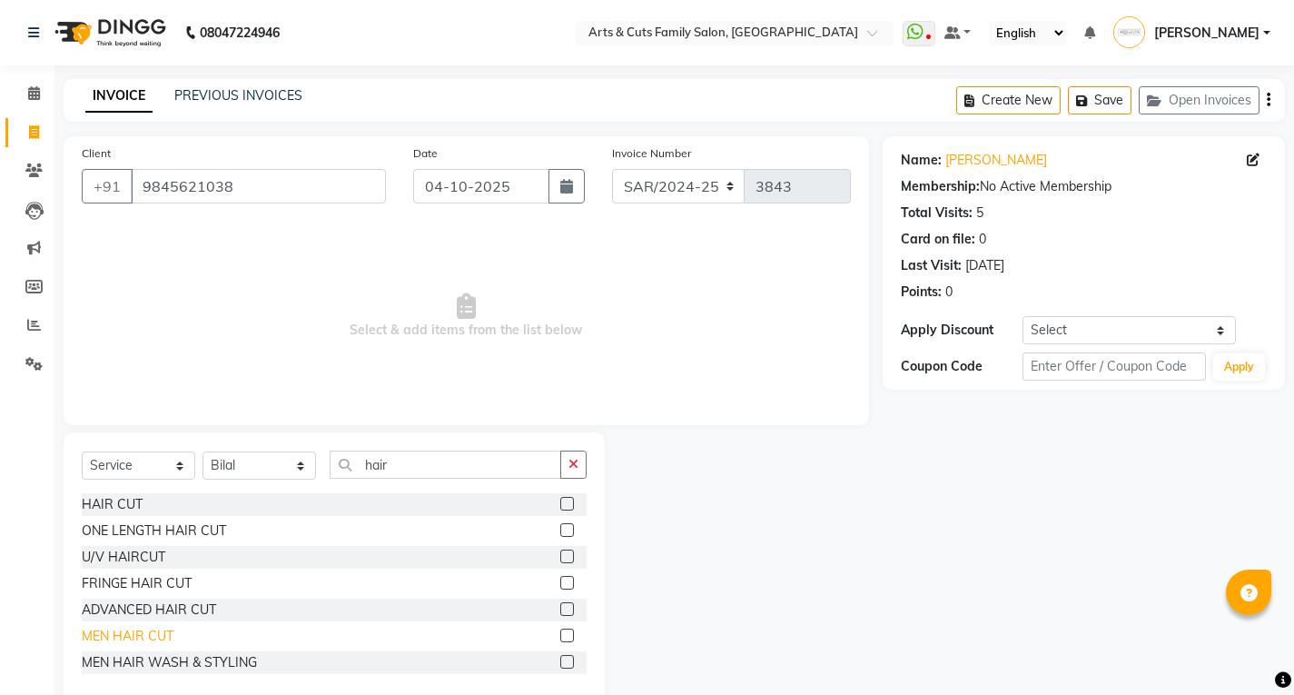
click at [86, 637] on div "MEN HAIR CUT" at bounding box center [128, 635] width 92 height 19
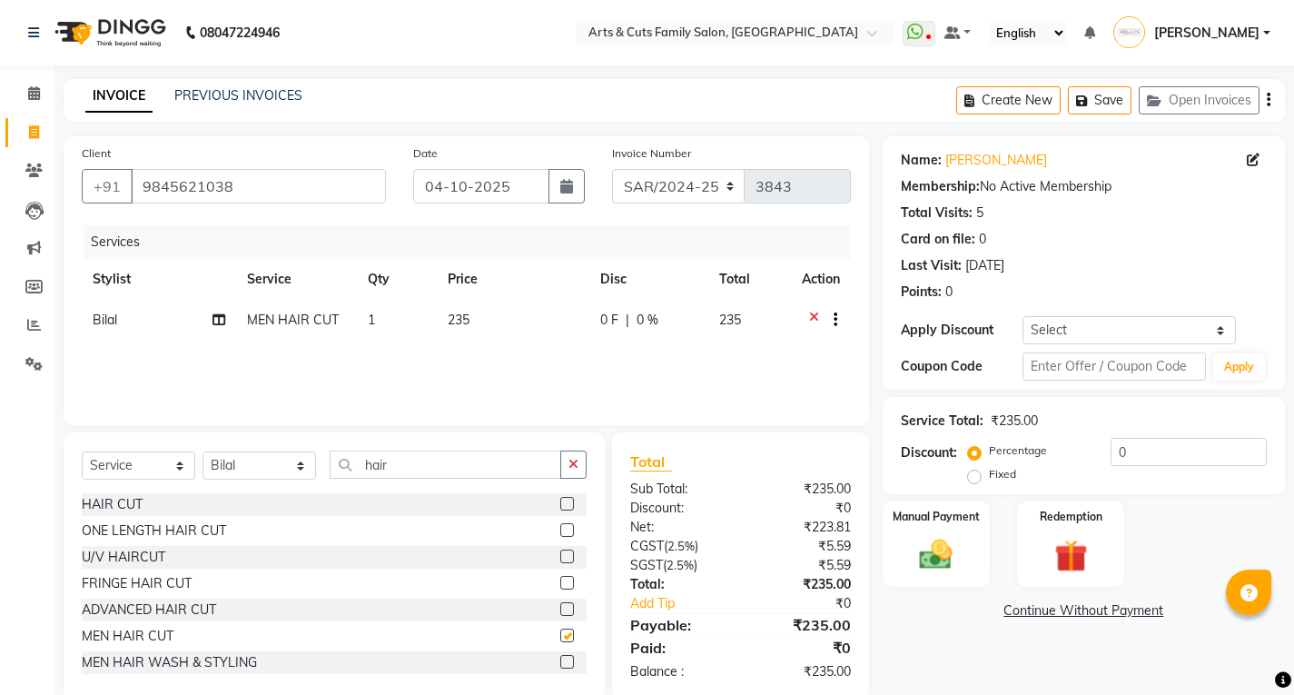
checkbox input "false"
drag, startPoint x: 480, startPoint y: 469, endPoint x: 479, endPoint y: 500, distance: 31.8
click at [480, 470] on input "hair" at bounding box center [446, 464] width 232 height 28
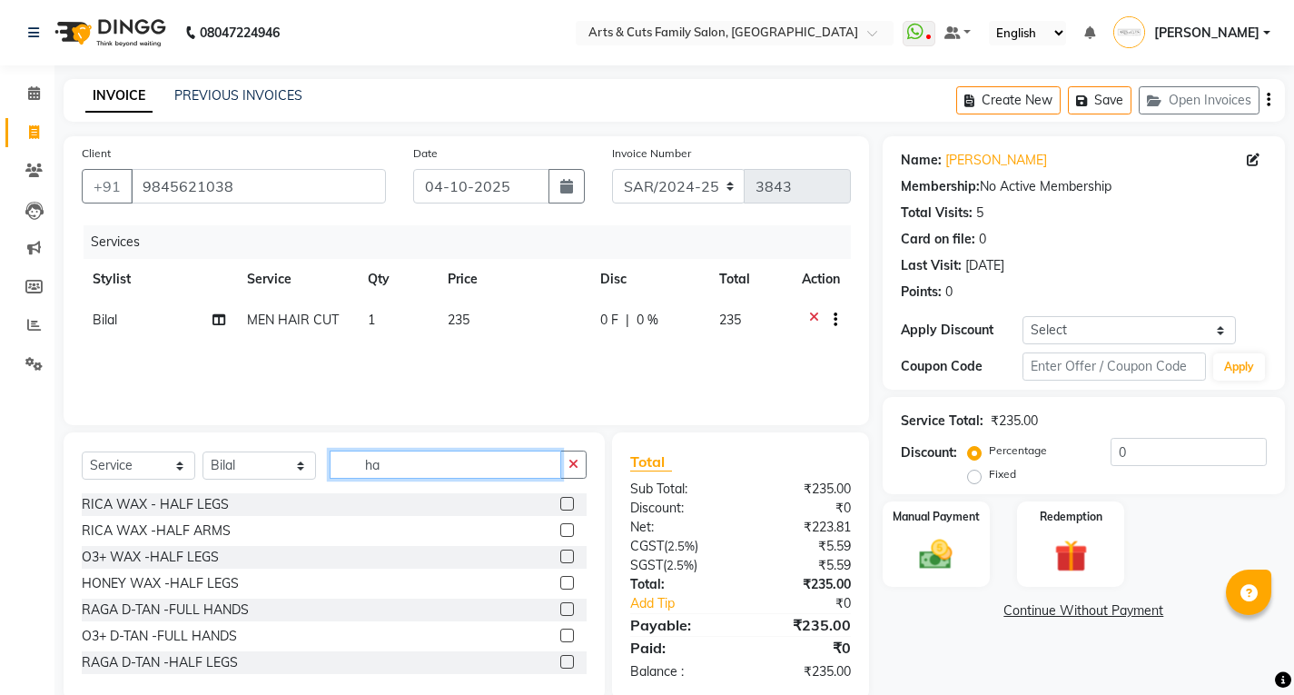
type input "h"
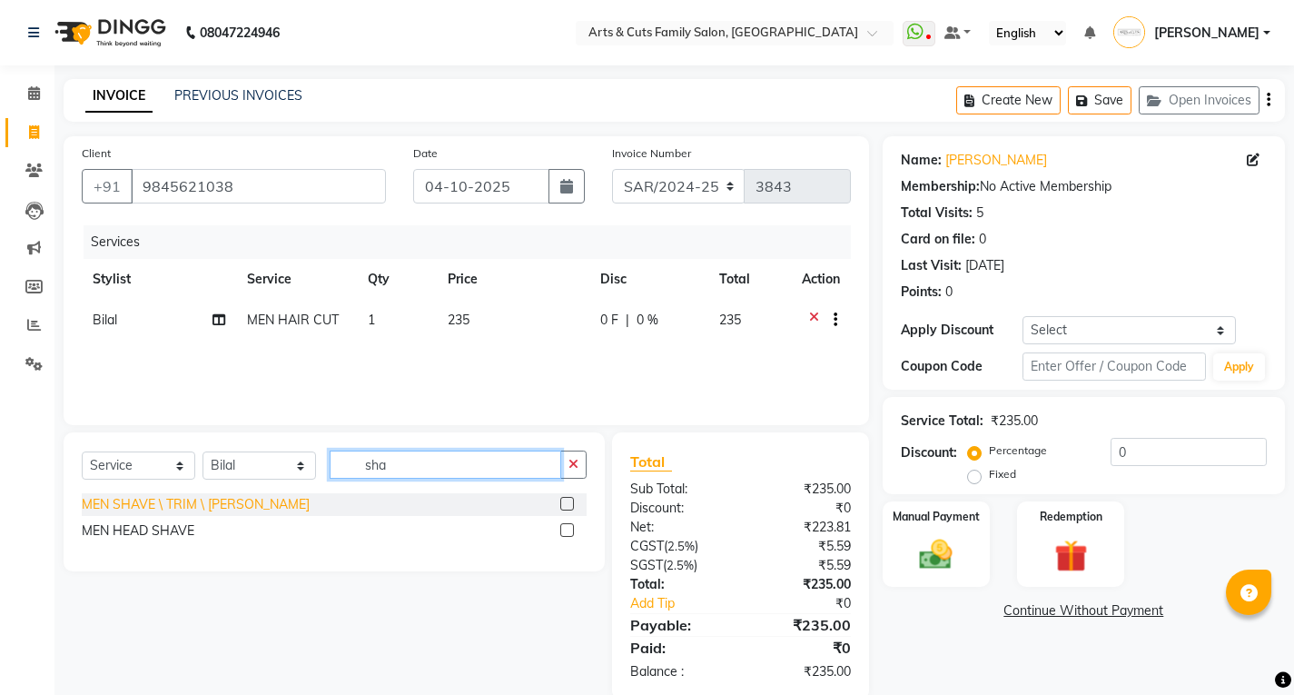
type input "sha"
click at [123, 506] on div "MEN SHAVE \ TRIM \ [PERSON_NAME]" at bounding box center [196, 504] width 228 height 19
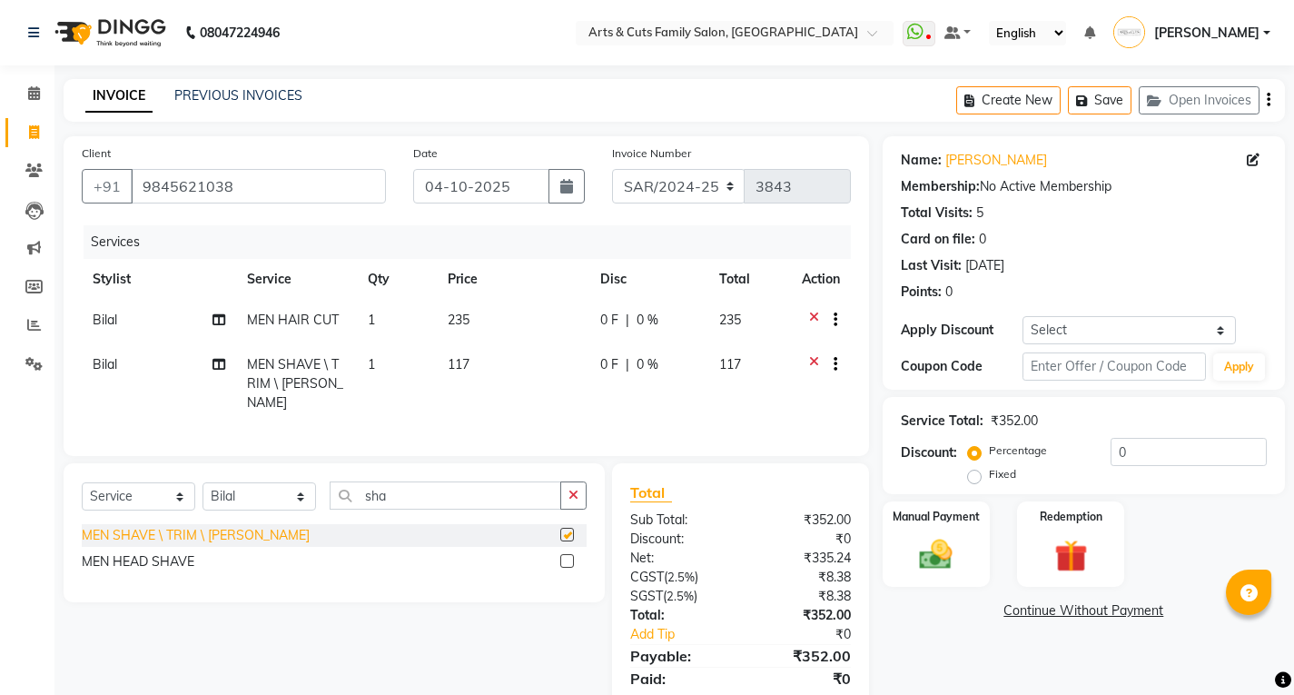
checkbox input "false"
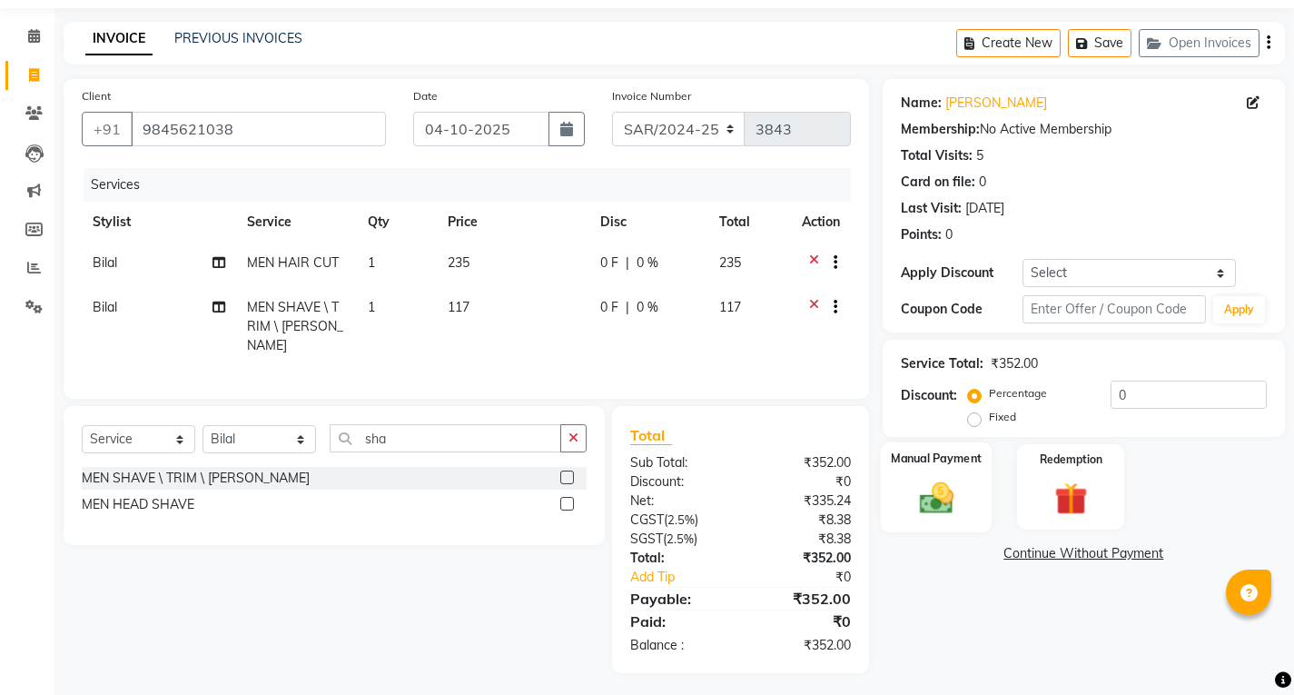
click at [905, 506] on div "Manual Payment" at bounding box center [936, 487] width 112 height 90
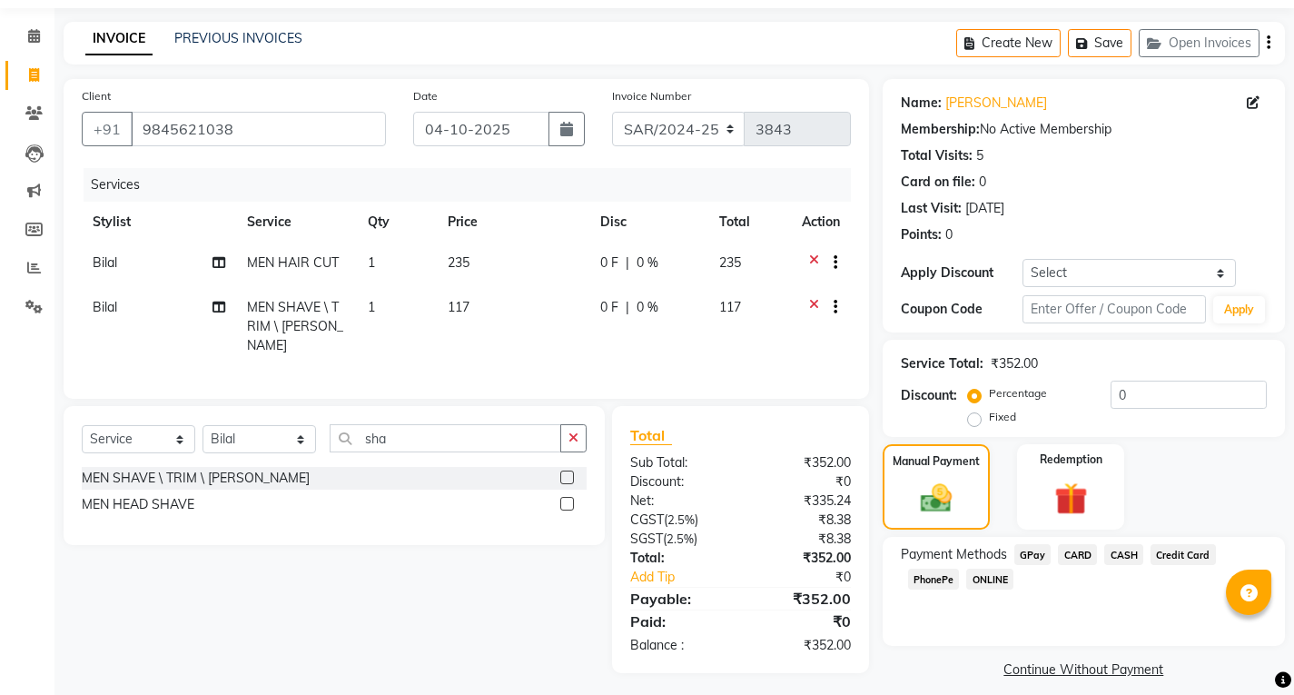
click at [1035, 561] on span "GPay" at bounding box center [1032, 554] width 37 height 21
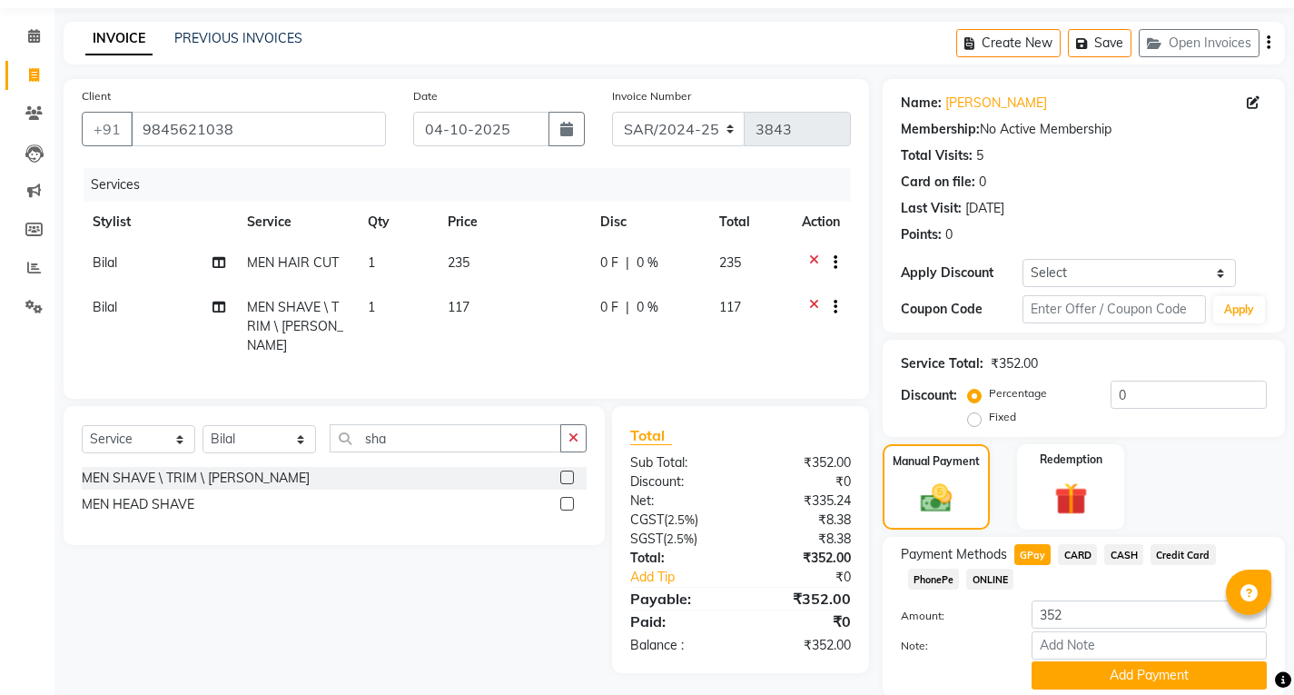
scroll to position [123, 0]
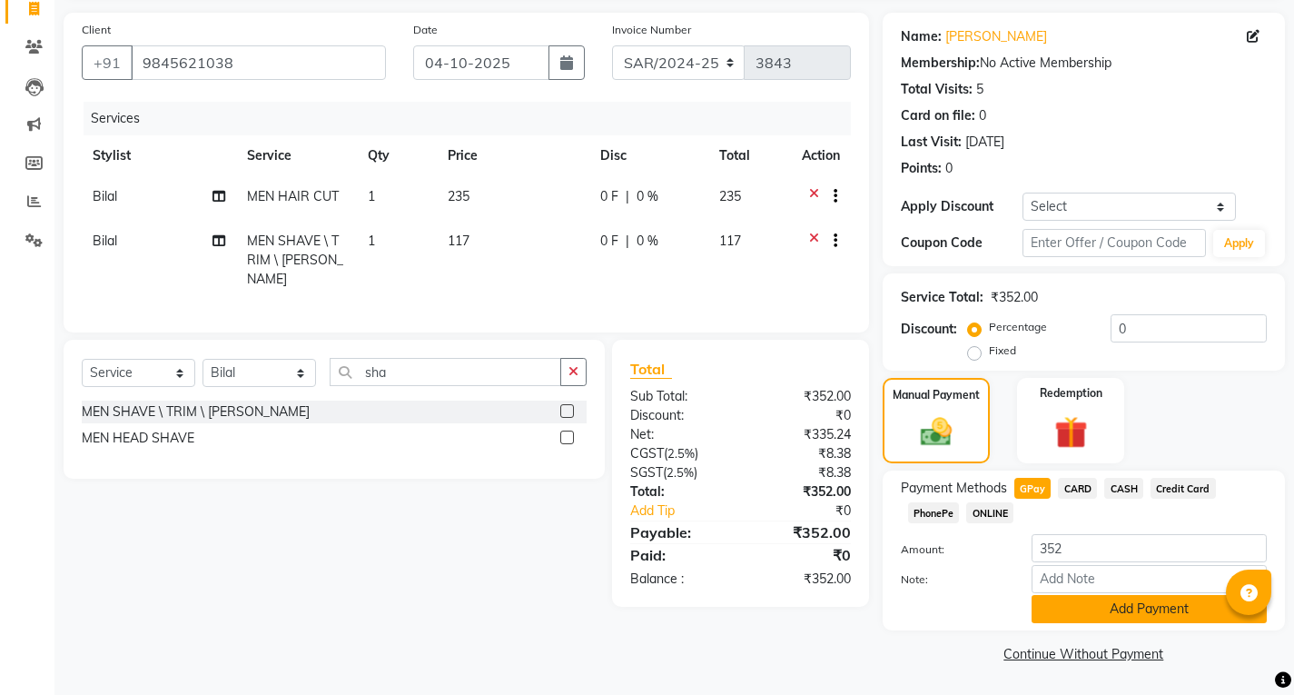
click at [1066, 601] on button "Add Payment" at bounding box center [1148, 609] width 235 height 28
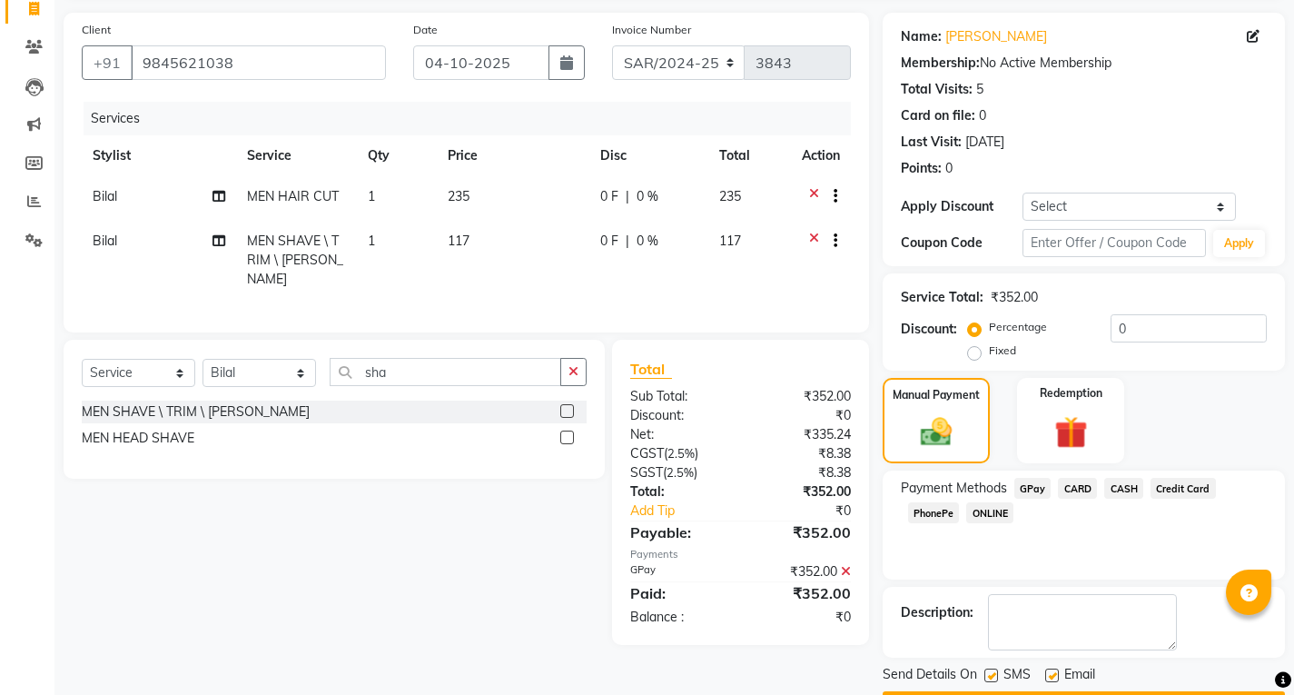
scroll to position [175, 0]
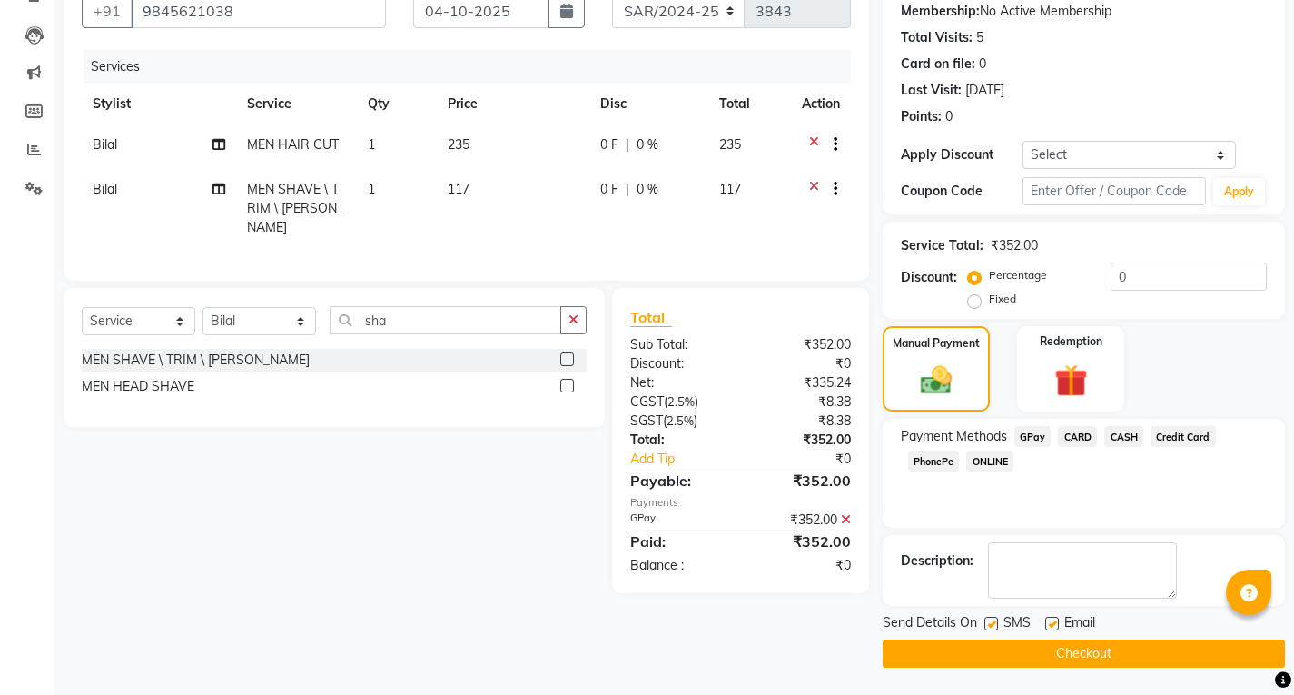
click at [1053, 627] on label at bounding box center [1052, 624] width 14 height 14
click at [1053, 627] on input "checkbox" at bounding box center [1051, 624] width 12 height 12
checkbox input "false"
click at [1054, 650] on button "Checkout" at bounding box center [1084, 653] width 402 height 28
